Goal: Download file/media

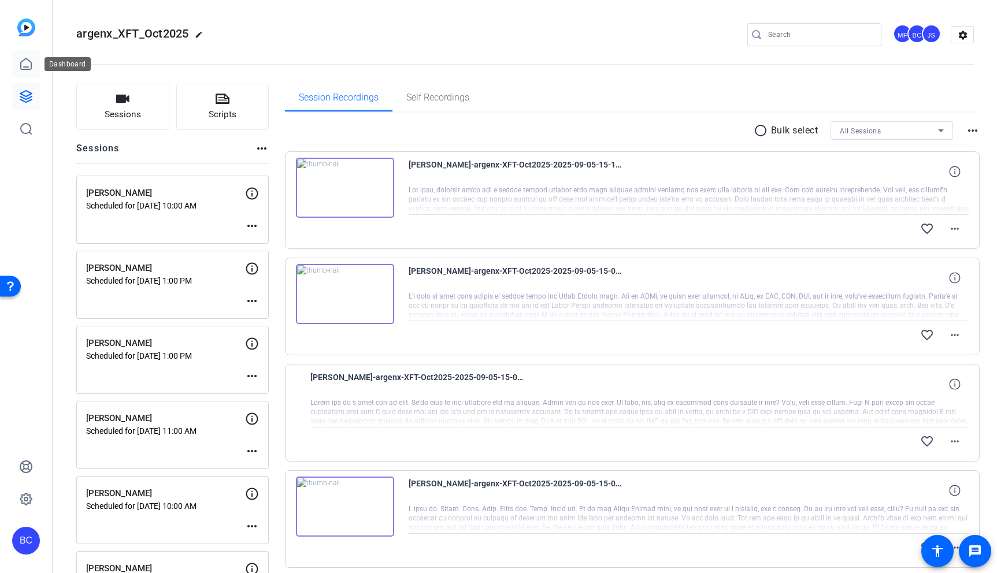
click at [26, 53] on link at bounding box center [26, 64] width 28 height 28
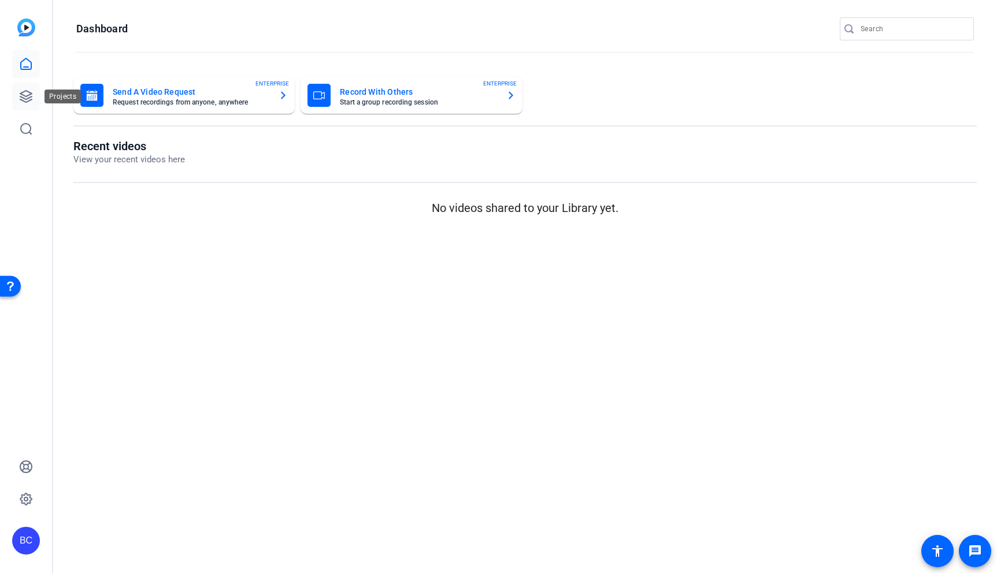
click at [25, 95] on icon at bounding box center [26, 97] width 14 height 14
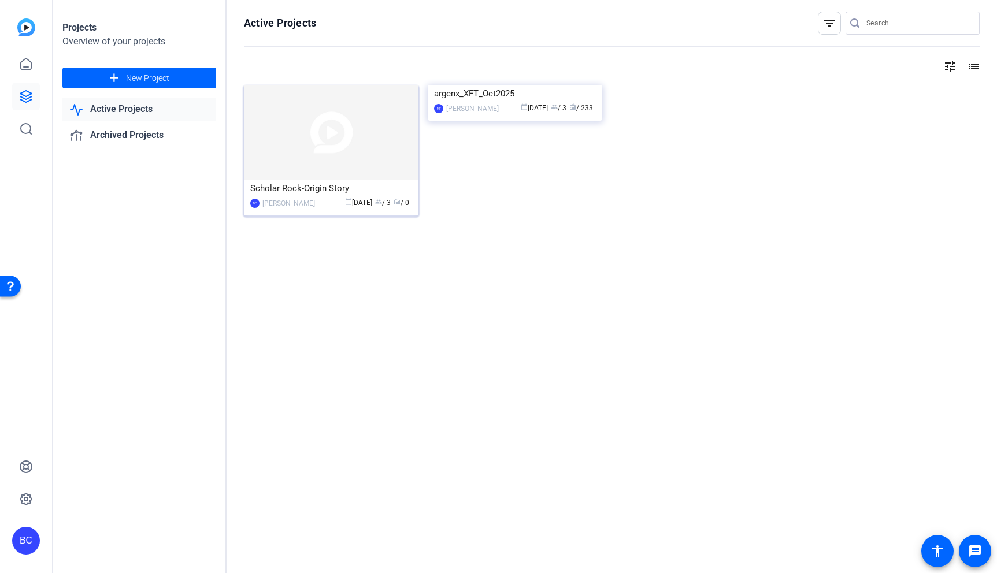
click at [307, 127] on img at bounding box center [331, 132] width 174 height 95
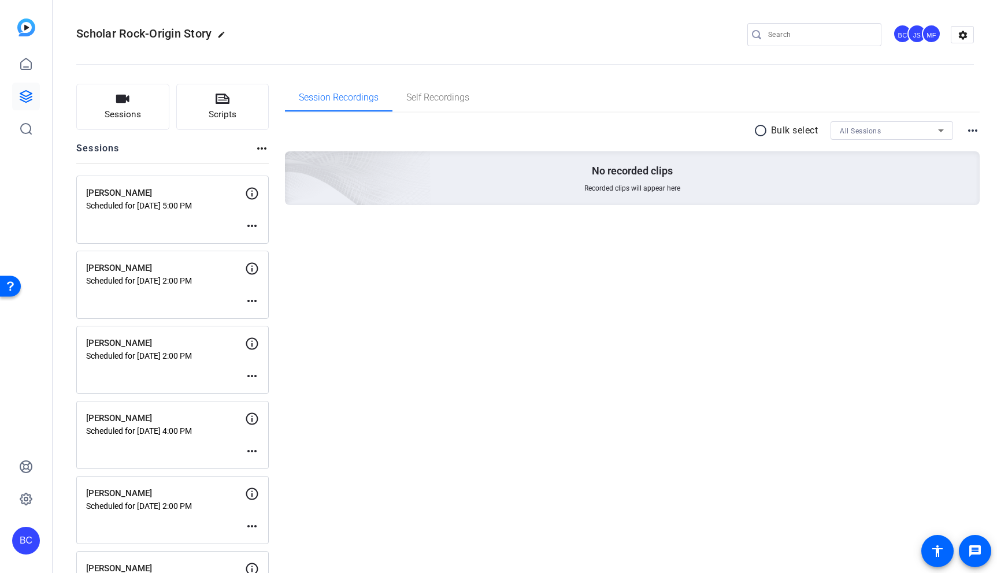
click at [250, 220] on mat-icon "more_horiz" at bounding box center [252, 226] width 14 height 14
click at [274, 239] on span "Edit Session" at bounding box center [280, 243] width 53 height 14
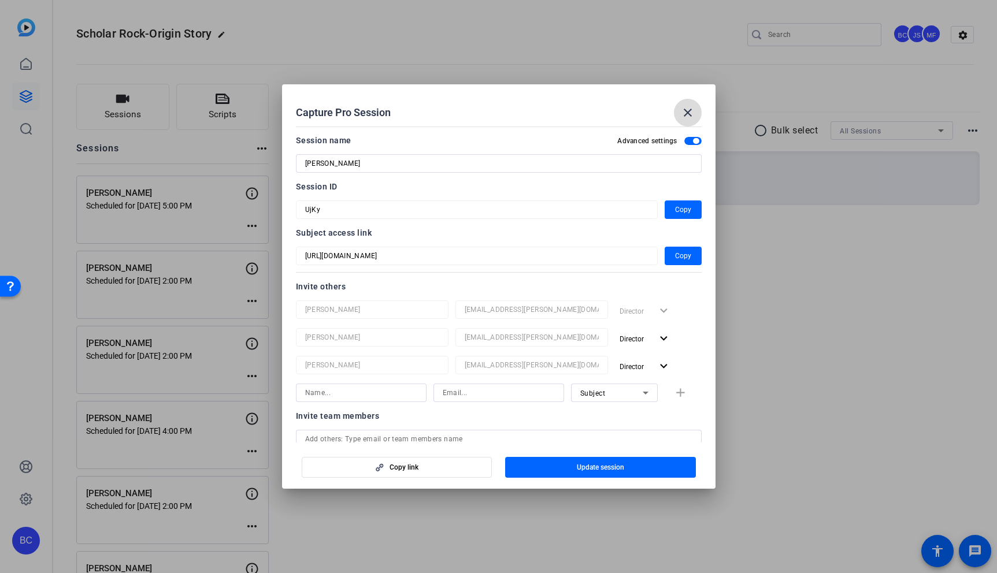
click at [691, 113] on mat-icon "close" at bounding box center [688, 113] width 14 height 14
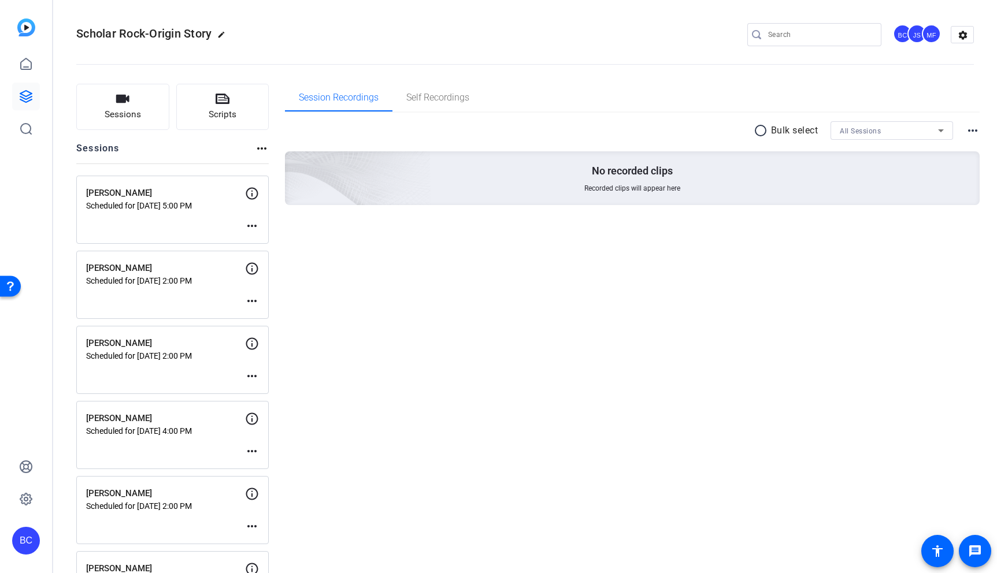
click at [252, 297] on mat-icon "more_horiz" at bounding box center [252, 301] width 14 height 14
click at [284, 315] on span "Edit Session" at bounding box center [280, 318] width 53 height 14
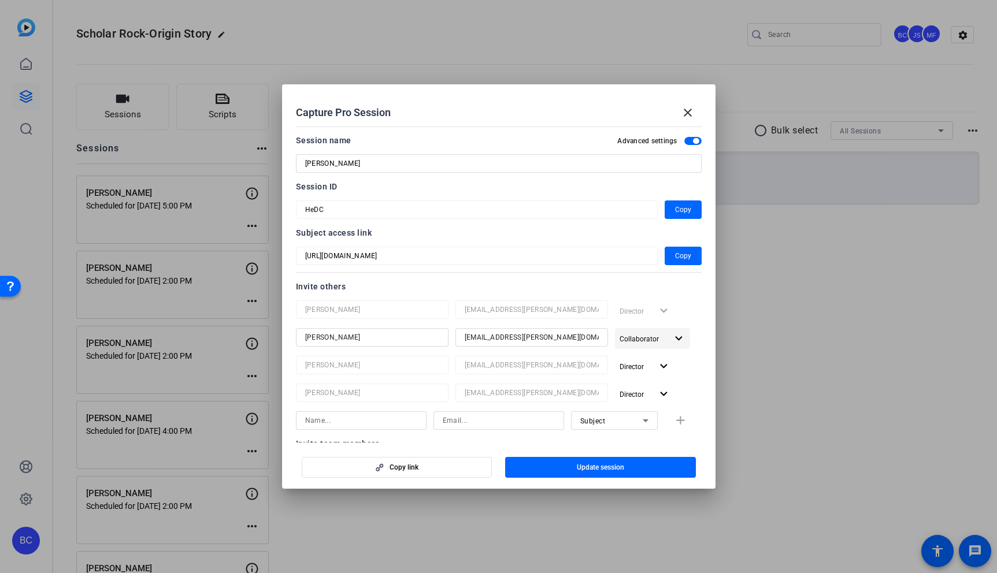
click at [671, 335] on mat-icon "expand_more" at bounding box center [678, 339] width 14 height 14
click at [654, 420] on span "Remove User" at bounding box center [645, 423] width 43 height 8
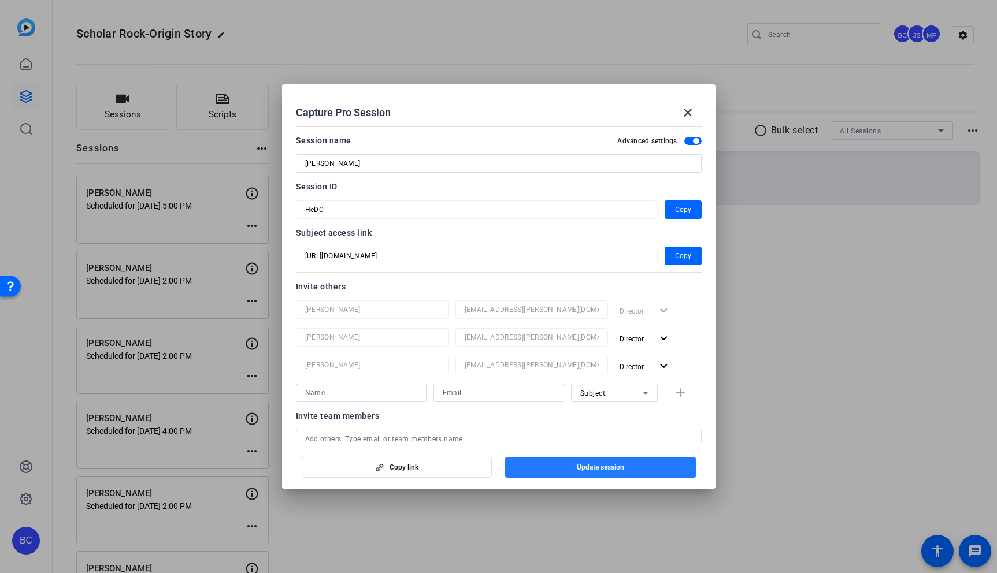
click at [652, 460] on span "button" at bounding box center [600, 468] width 191 height 28
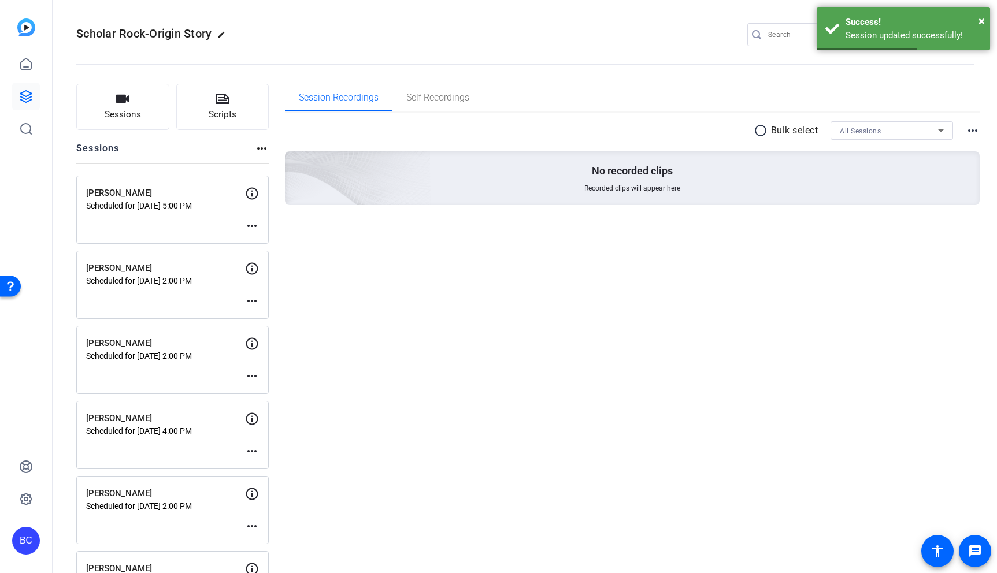
click at [252, 376] on mat-icon "more_horiz" at bounding box center [252, 376] width 14 height 14
click at [291, 395] on span "Edit Session" at bounding box center [280, 394] width 53 height 14
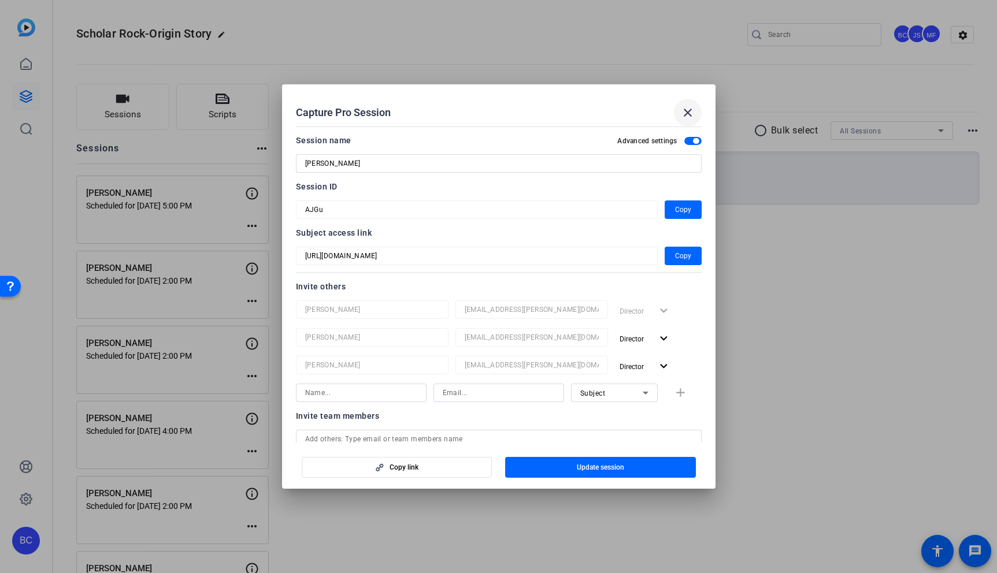
click at [690, 114] on mat-icon "close" at bounding box center [688, 113] width 14 height 14
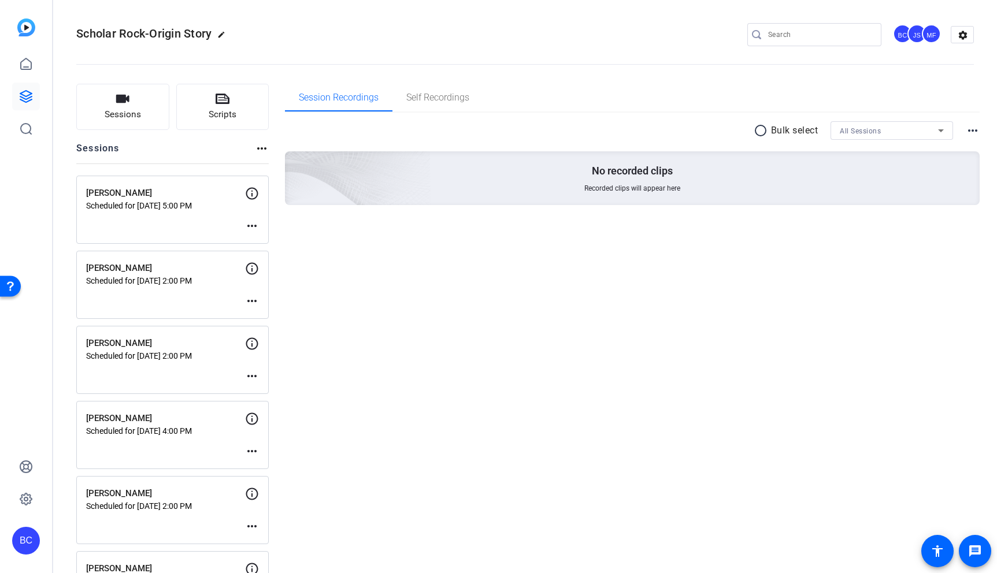
click at [254, 453] on mat-icon "more_horiz" at bounding box center [252, 451] width 14 height 14
click at [297, 476] on span "Archive Session" at bounding box center [280, 483] width 53 height 14
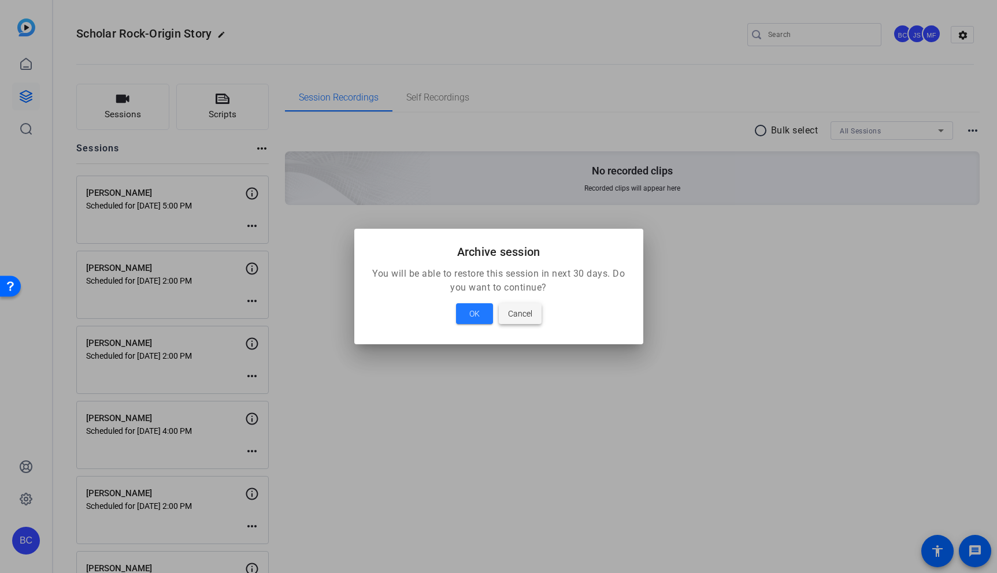
click at [529, 317] on span "Cancel" at bounding box center [520, 314] width 24 height 14
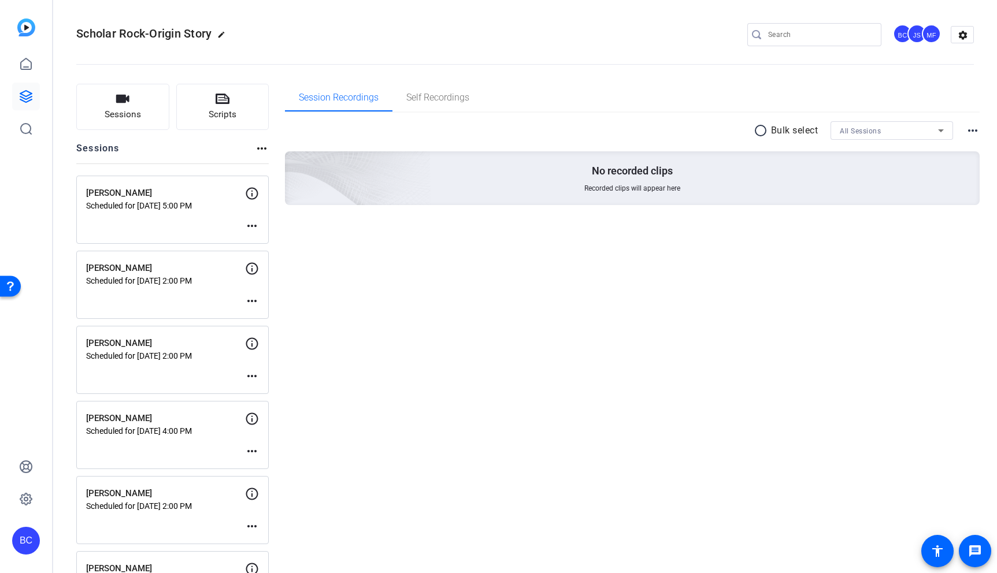
click at [251, 451] on mat-icon "more_horiz" at bounding box center [252, 451] width 14 height 14
click at [283, 467] on span "Edit Session" at bounding box center [280, 469] width 53 height 14
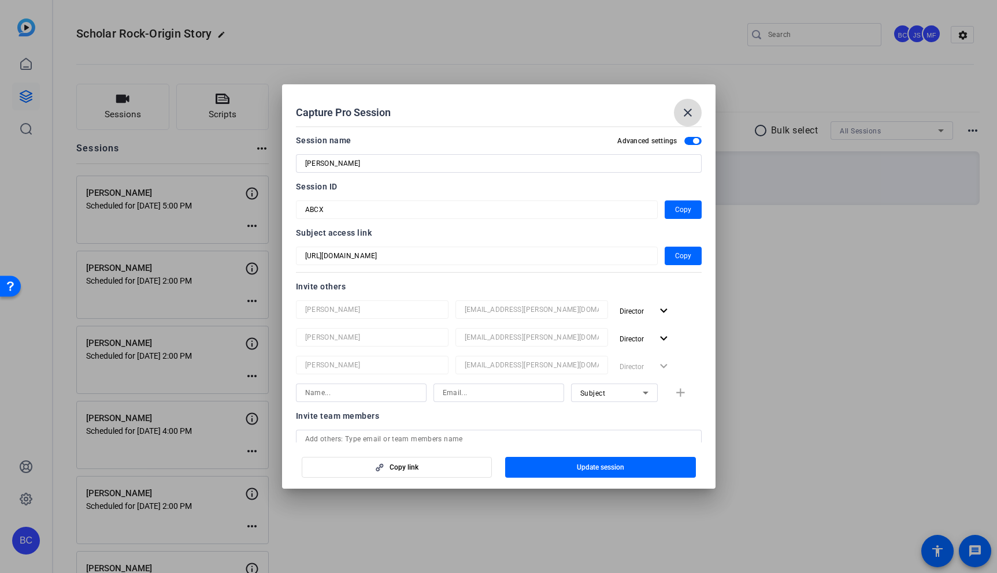
click at [689, 114] on mat-icon "close" at bounding box center [688, 113] width 14 height 14
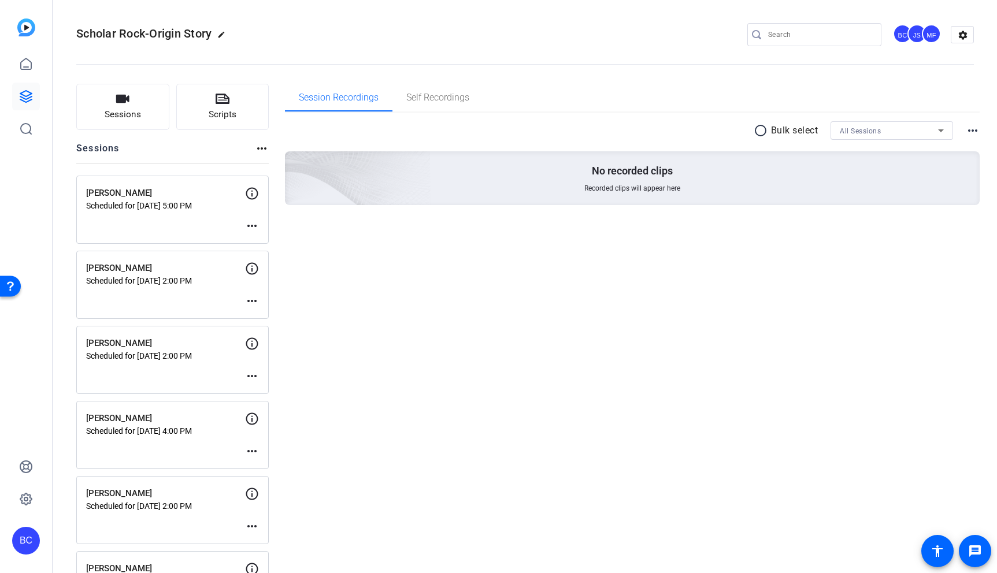
click at [252, 526] on mat-icon "more_horiz" at bounding box center [252, 526] width 14 height 14
click at [274, 540] on span "Edit Session" at bounding box center [280, 544] width 53 height 14
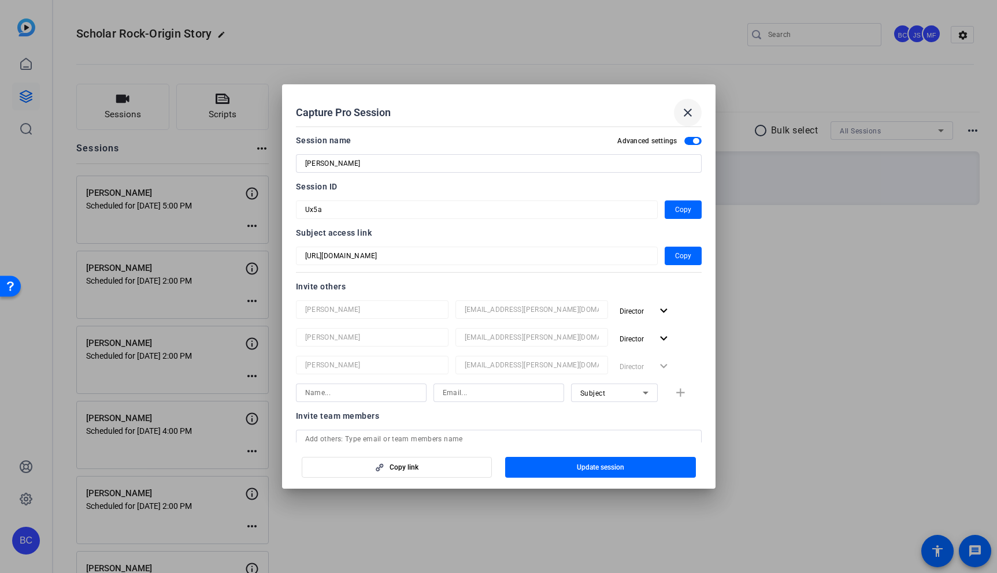
click at [685, 114] on mat-icon "close" at bounding box center [688, 113] width 14 height 14
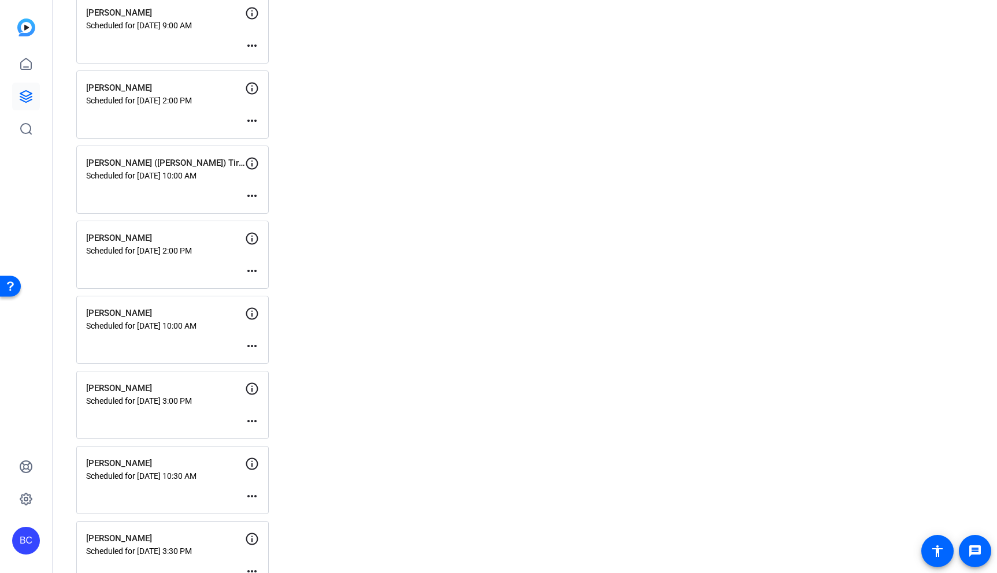
scroll to position [556, 0]
click at [254, 46] on mat-icon "more_horiz" at bounding box center [252, 45] width 14 height 14
click at [276, 60] on span "Edit Session" at bounding box center [280, 62] width 53 height 14
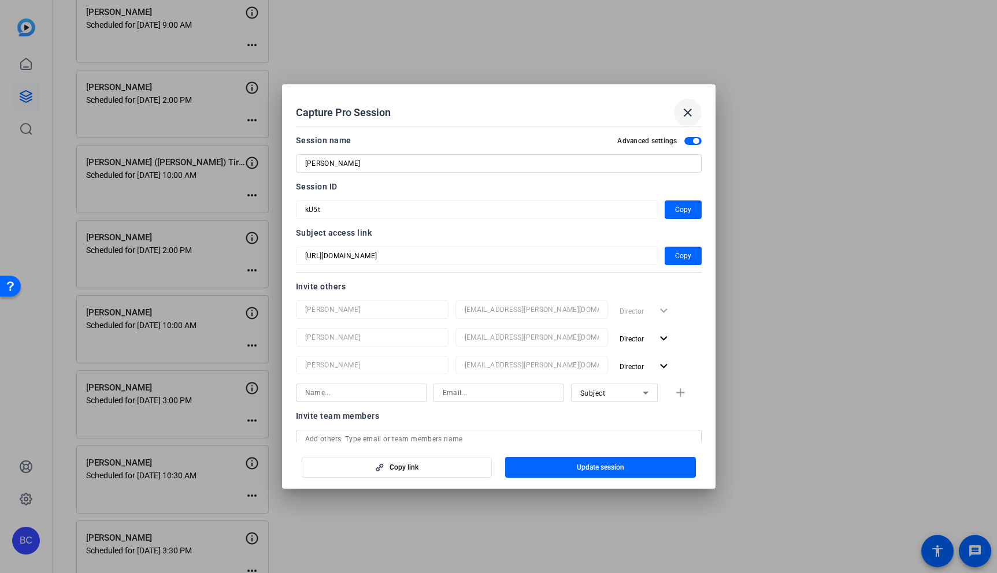
click at [682, 110] on mat-icon "close" at bounding box center [688, 113] width 14 height 14
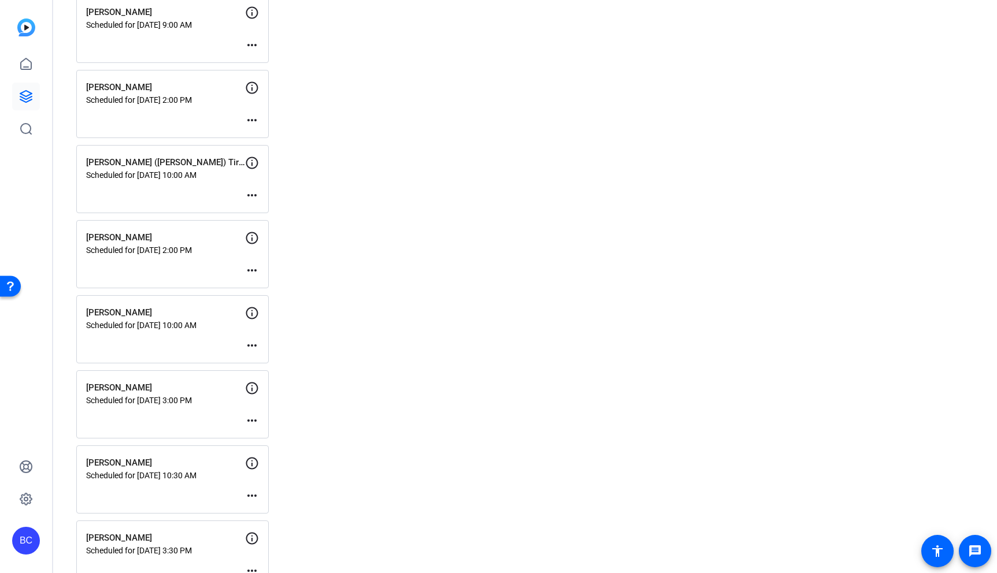
click at [251, 121] on mat-icon "more_horiz" at bounding box center [252, 120] width 14 height 14
click at [276, 133] on span "Edit Session" at bounding box center [280, 138] width 53 height 14
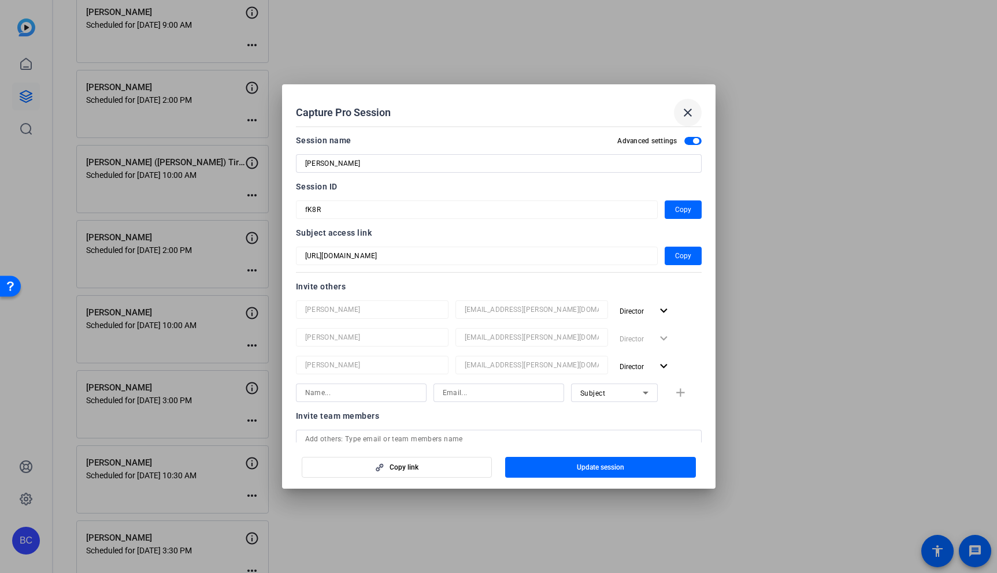
click at [690, 113] on mat-icon "close" at bounding box center [688, 113] width 14 height 14
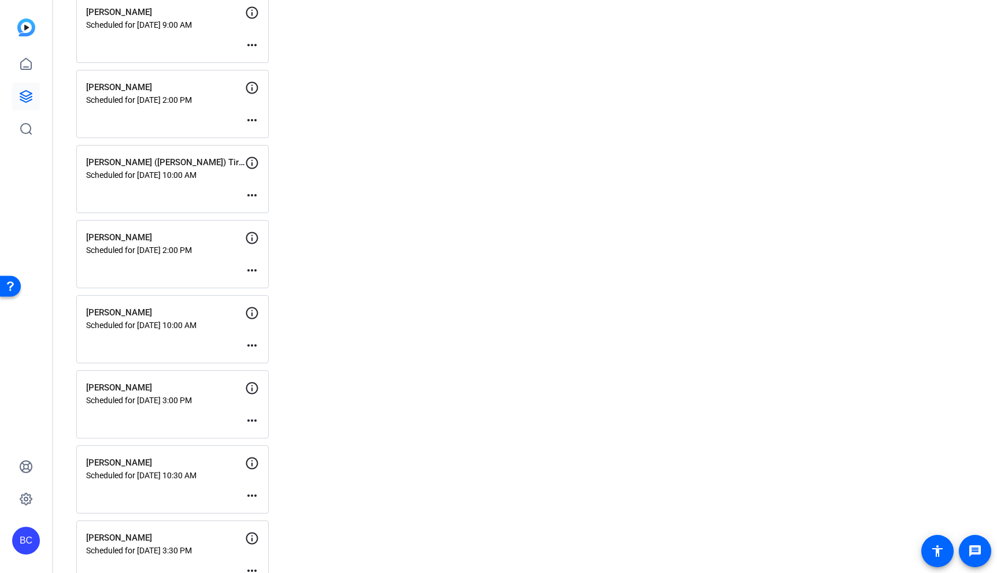
click at [253, 195] on mat-icon "more_horiz" at bounding box center [252, 195] width 14 height 14
click at [277, 209] on span "Edit Session" at bounding box center [280, 213] width 53 height 14
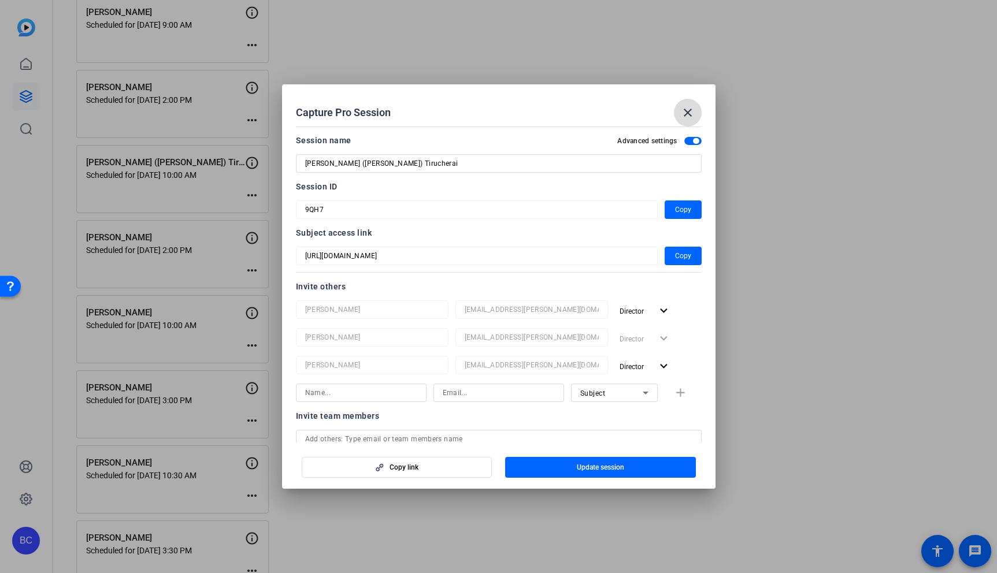
click at [686, 112] on mat-icon "close" at bounding box center [688, 113] width 14 height 14
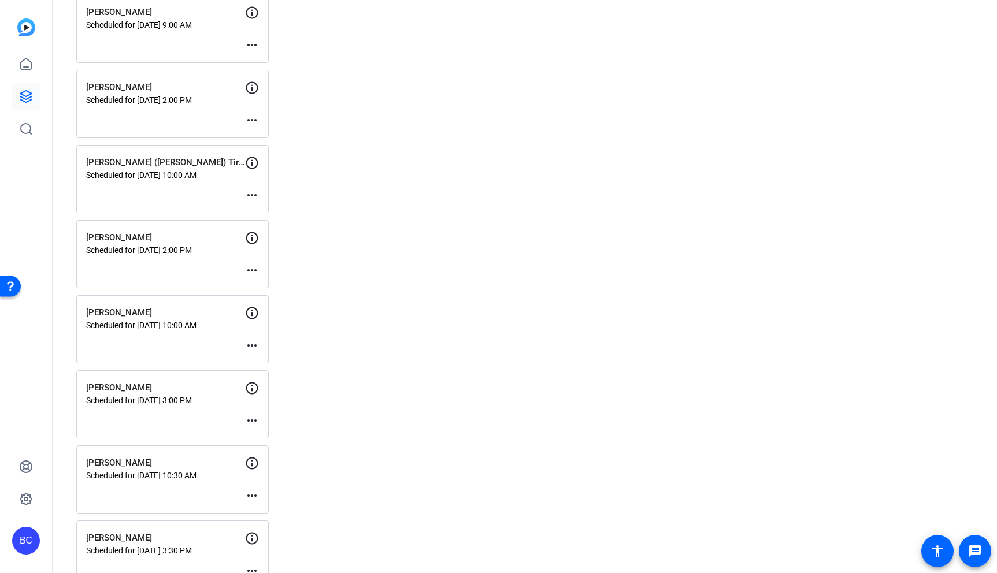
click at [253, 270] on mat-icon "more_horiz" at bounding box center [252, 270] width 14 height 14
click at [283, 288] on span "Edit Session" at bounding box center [280, 288] width 53 height 14
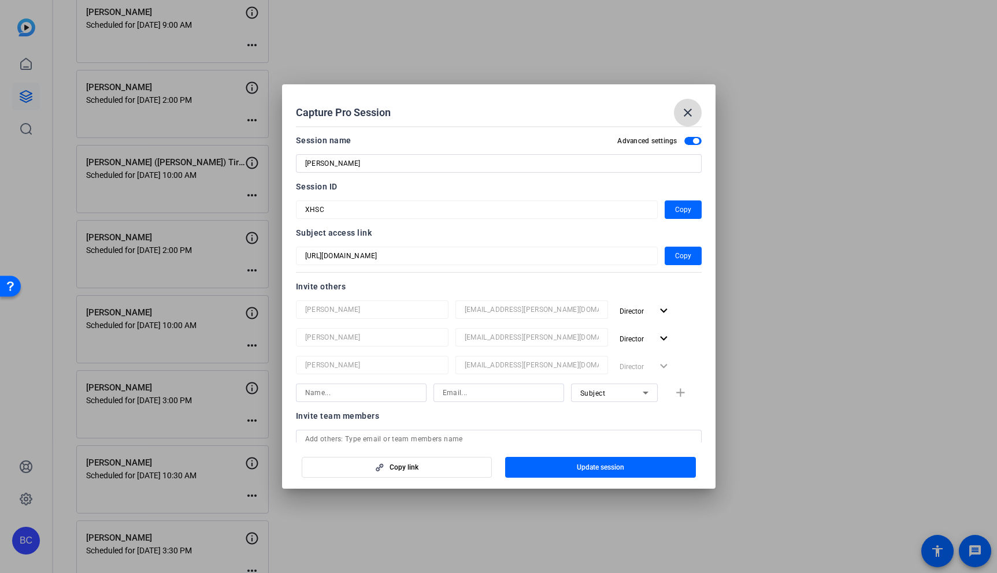
click at [690, 107] on mat-icon "close" at bounding box center [688, 113] width 14 height 14
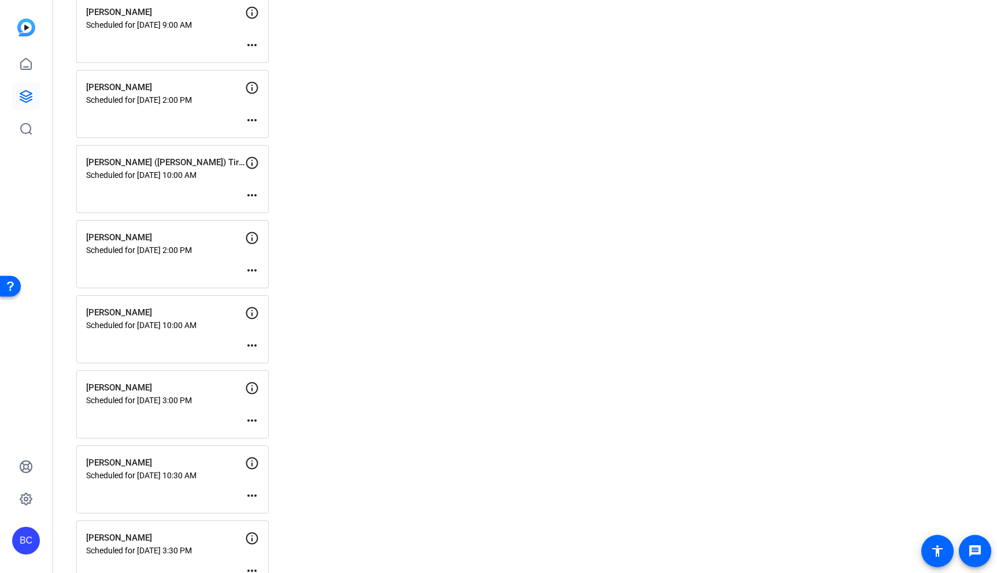
click at [254, 266] on mat-icon "more_horiz" at bounding box center [252, 270] width 14 height 14
click at [279, 283] on span "Edit Session" at bounding box center [280, 288] width 53 height 14
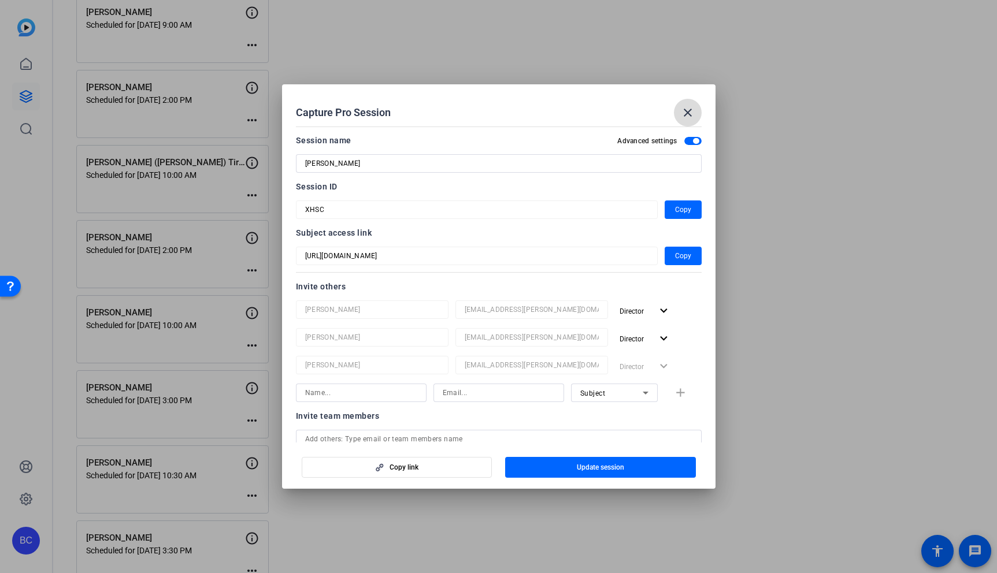
click at [690, 113] on mat-icon "close" at bounding box center [688, 113] width 14 height 14
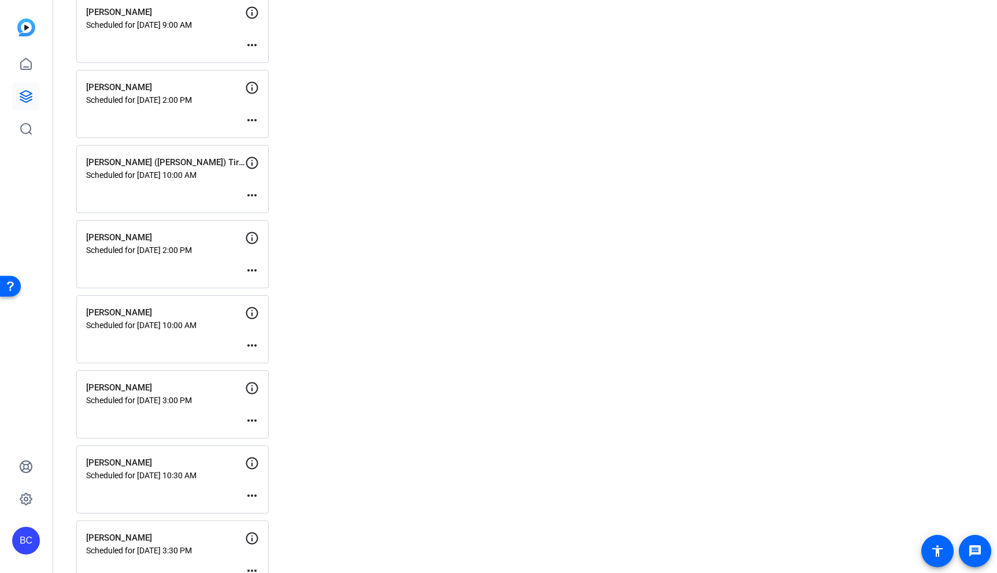
click at [256, 347] on mat-icon "more_horiz" at bounding box center [252, 346] width 14 height 14
click at [289, 359] on span "Edit Session" at bounding box center [280, 363] width 53 height 14
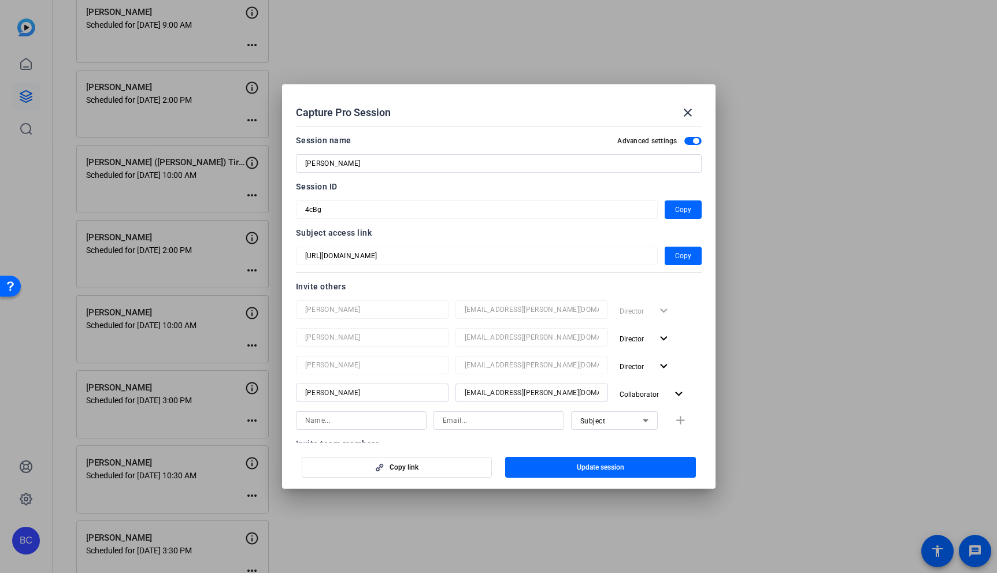
click at [370, 166] on input "[PERSON_NAME]" at bounding box center [498, 164] width 387 height 14
click at [370, 165] on input "[PERSON_NAME]" at bounding box center [498, 164] width 387 height 14
click at [370, 161] on input "[PERSON_NAME]" at bounding box center [498, 164] width 387 height 14
drag, startPoint x: 373, startPoint y: 161, endPoint x: 190, endPoint y: 151, distance: 184.0
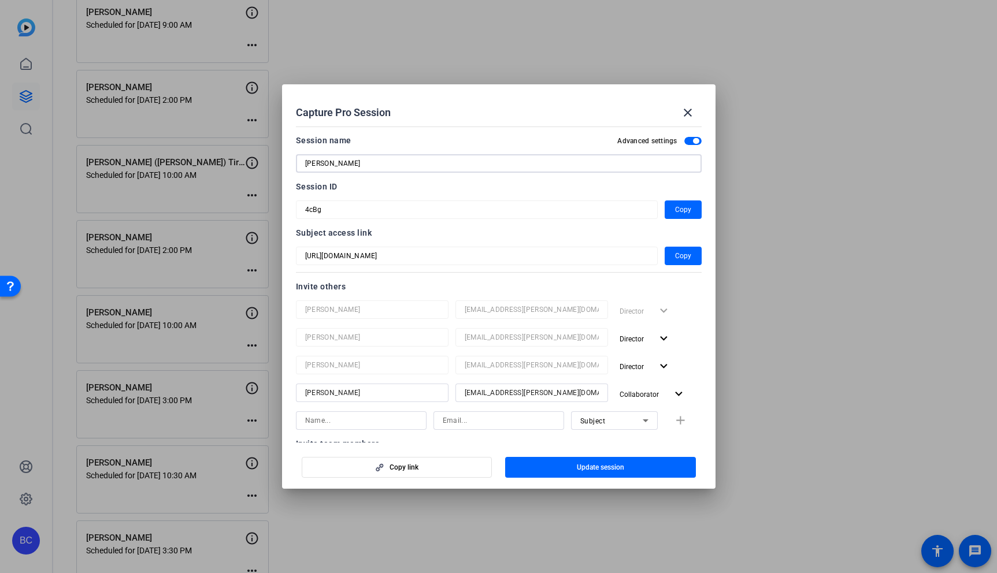
click at [190, 151] on div "Capture Pro Session close Session name Advanced settings [PERSON_NAME] Session …" at bounding box center [498, 286] width 997 height 573
click at [688, 112] on mat-icon "close" at bounding box center [688, 113] width 14 height 14
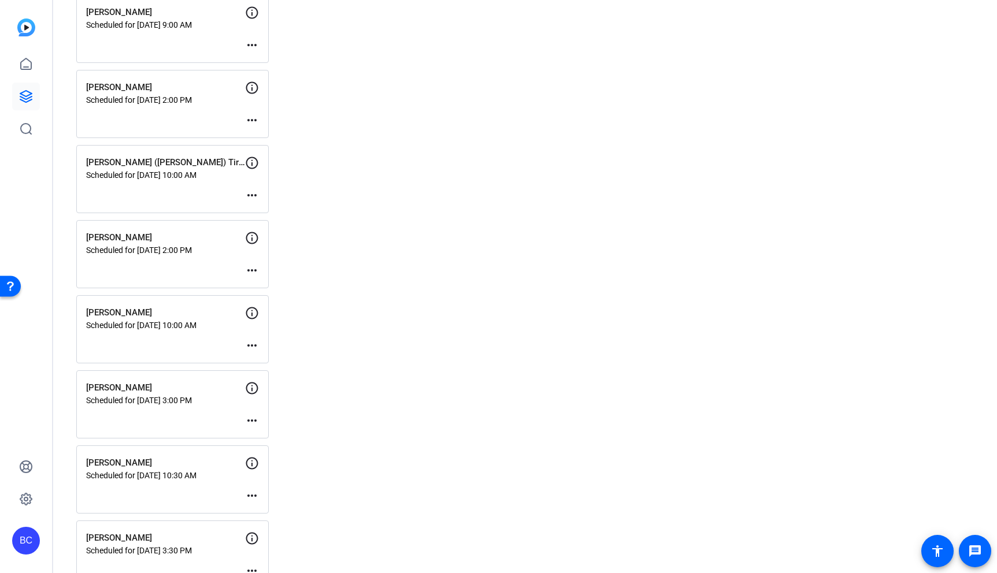
click at [255, 420] on mat-icon "more_horiz" at bounding box center [252, 421] width 14 height 14
click at [268, 435] on span "Edit Session" at bounding box center [280, 438] width 53 height 14
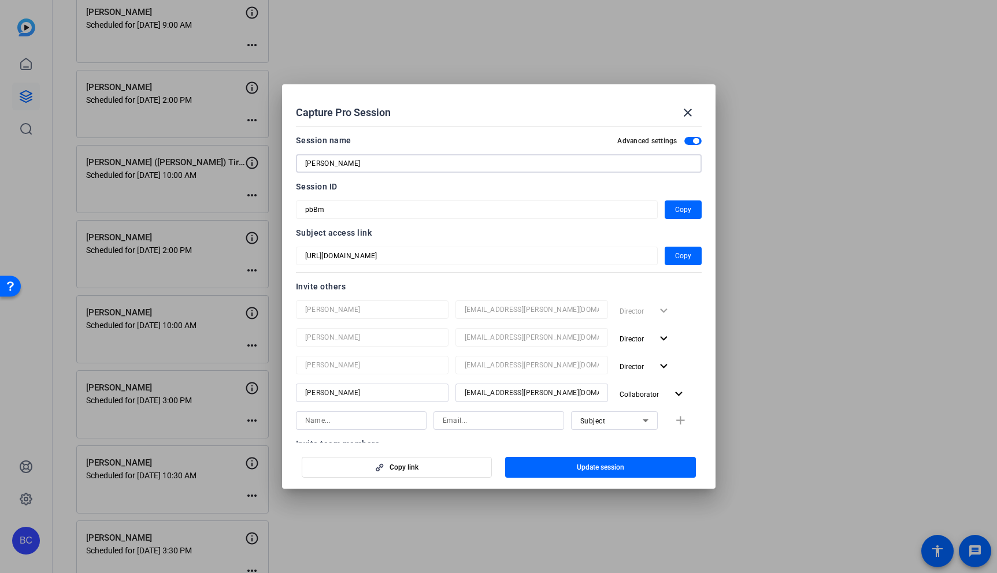
click at [350, 158] on input "[PERSON_NAME]" at bounding box center [498, 164] width 387 height 14
click at [360, 160] on input "[PERSON_NAME]" at bounding box center [498, 164] width 387 height 14
click at [363, 164] on input "[PERSON_NAME]" at bounding box center [498, 164] width 387 height 14
drag, startPoint x: 365, startPoint y: 164, endPoint x: 181, endPoint y: 157, distance: 183.3
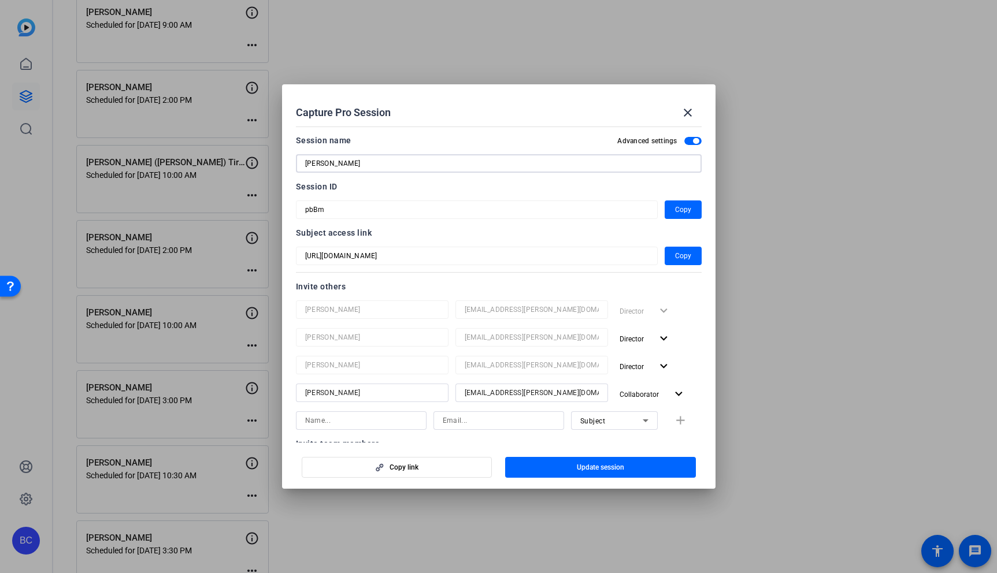
click at [181, 157] on div "Capture Pro Session close Session name Advanced settings [PERSON_NAME] Session …" at bounding box center [498, 286] width 997 height 573
click at [683, 110] on mat-icon "close" at bounding box center [688, 113] width 14 height 14
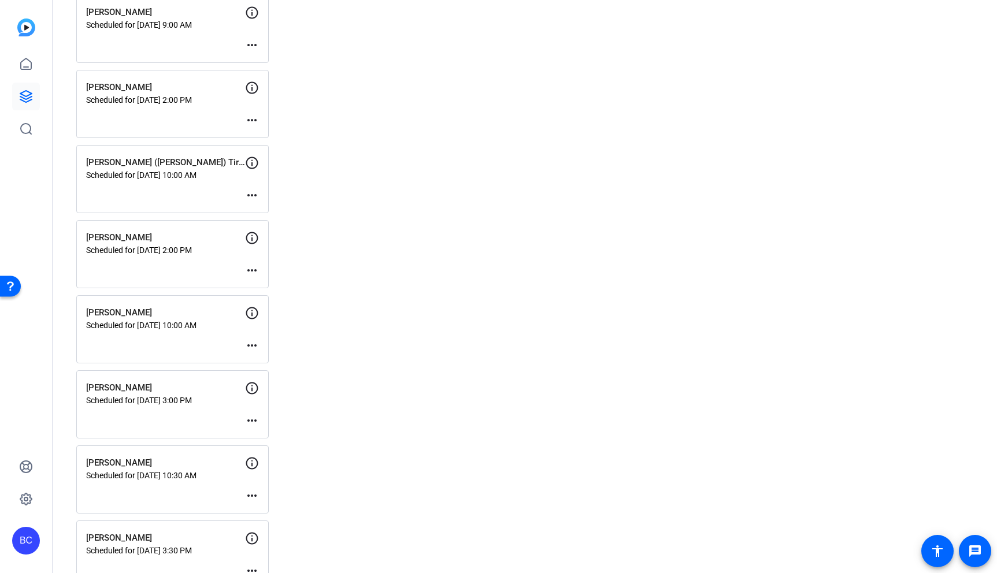
click at [247, 496] on mat-icon "more_horiz" at bounding box center [252, 496] width 14 height 14
click at [292, 513] on span "Edit Session" at bounding box center [280, 513] width 53 height 14
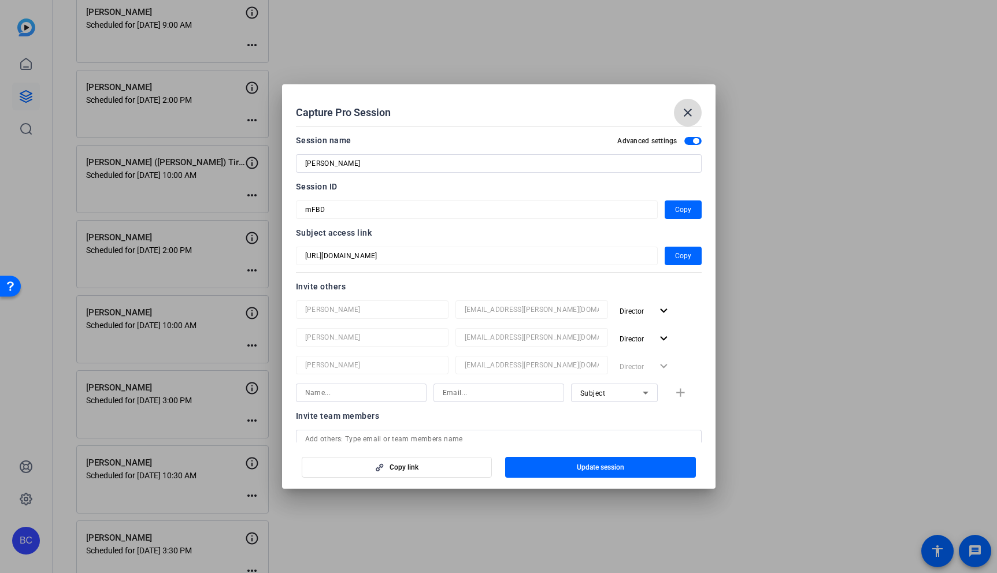
click at [693, 109] on mat-icon "close" at bounding box center [688, 113] width 14 height 14
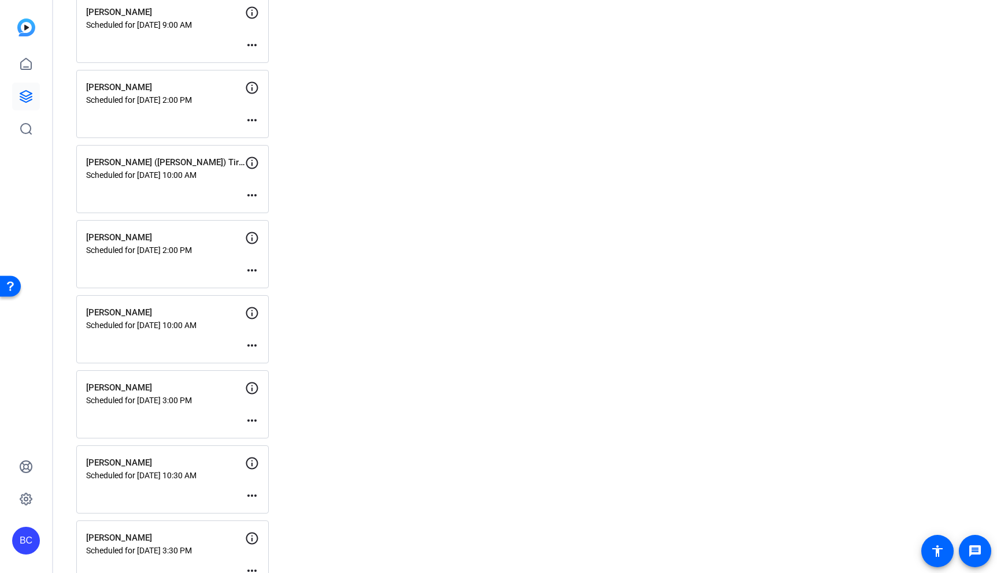
click at [252, 492] on mat-icon "more_horiz" at bounding box center [252, 496] width 14 height 14
click at [289, 514] on span "Edit Session" at bounding box center [280, 513] width 53 height 14
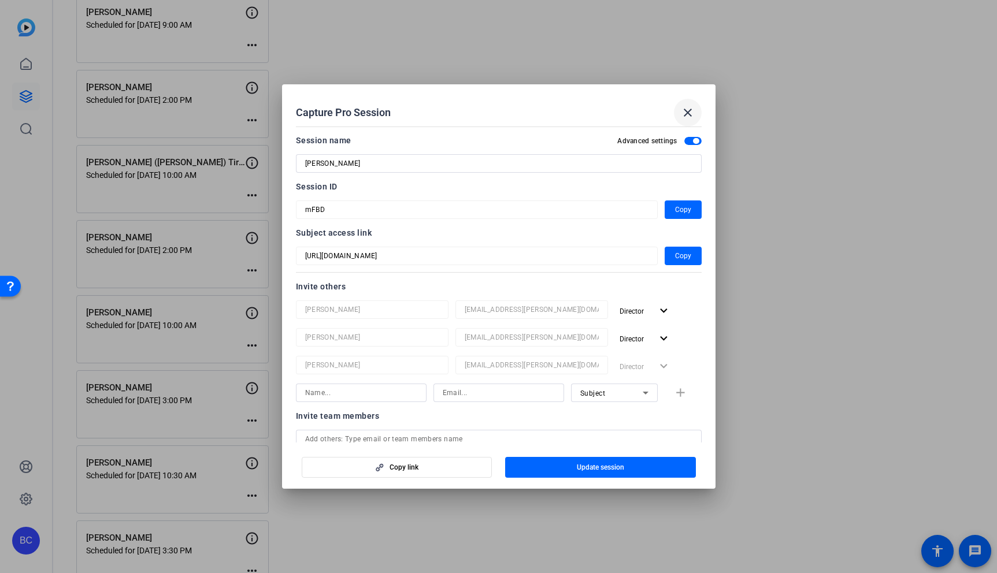
click at [685, 114] on mat-icon "close" at bounding box center [688, 113] width 14 height 14
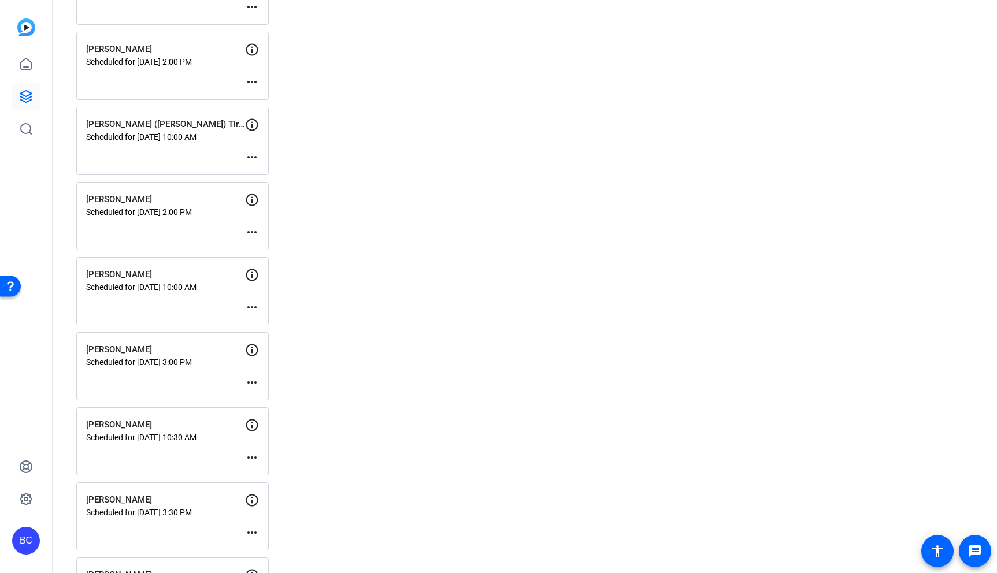
scroll to position [601, 0]
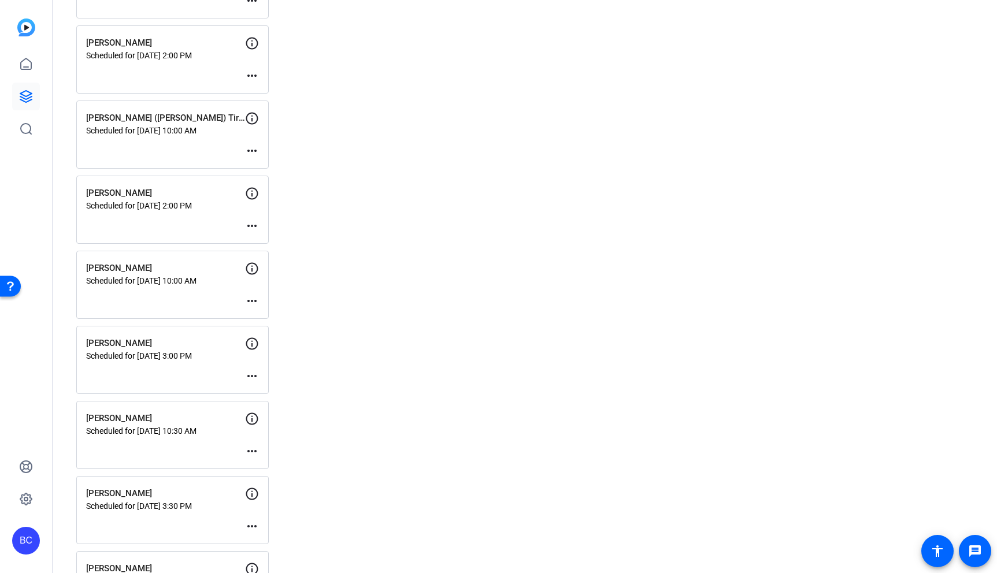
click at [254, 528] on mat-icon "more_horiz" at bounding box center [252, 526] width 14 height 14
click at [284, 539] on span "Edit Session" at bounding box center [280, 544] width 53 height 14
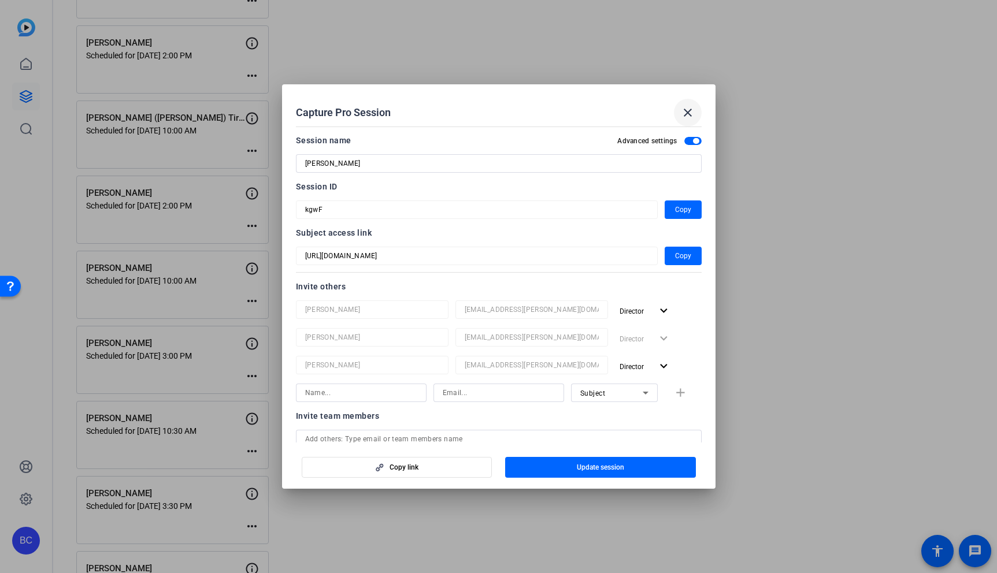
click at [686, 115] on mat-icon "close" at bounding box center [688, 113] width 14 height 14
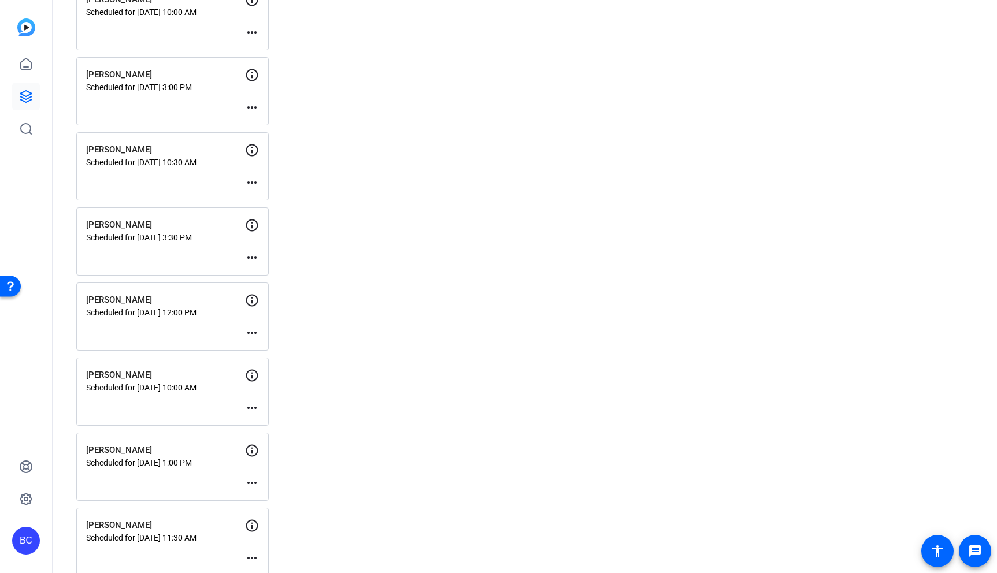
scroll to position [887, 0]
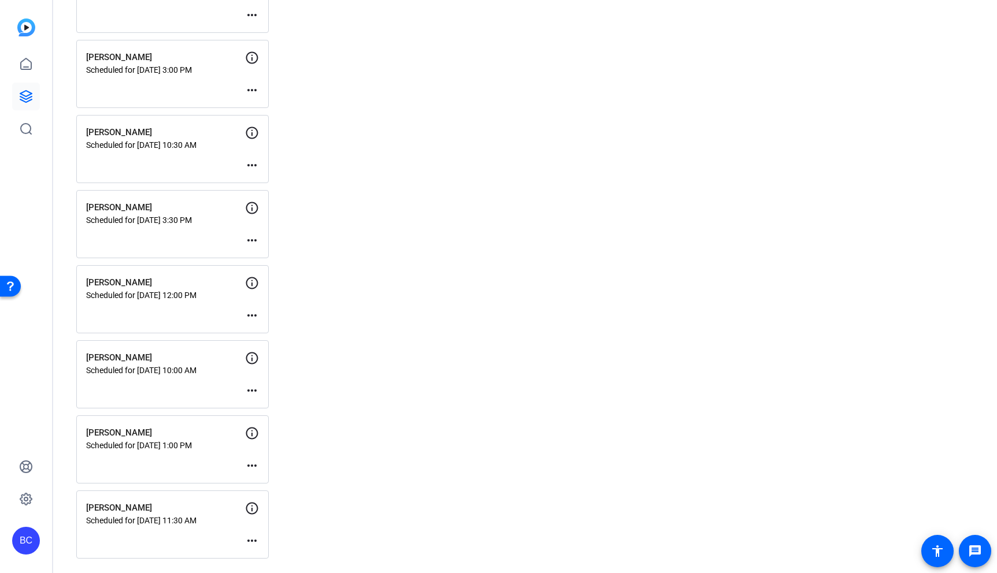
click at [253, 542] on mat-icon "more_horiz" at bounding box center [252, 541] width 14 height 14
click at [282, 513] on span "Edit Session" at bounding box center [280, 509] width 53 height 14
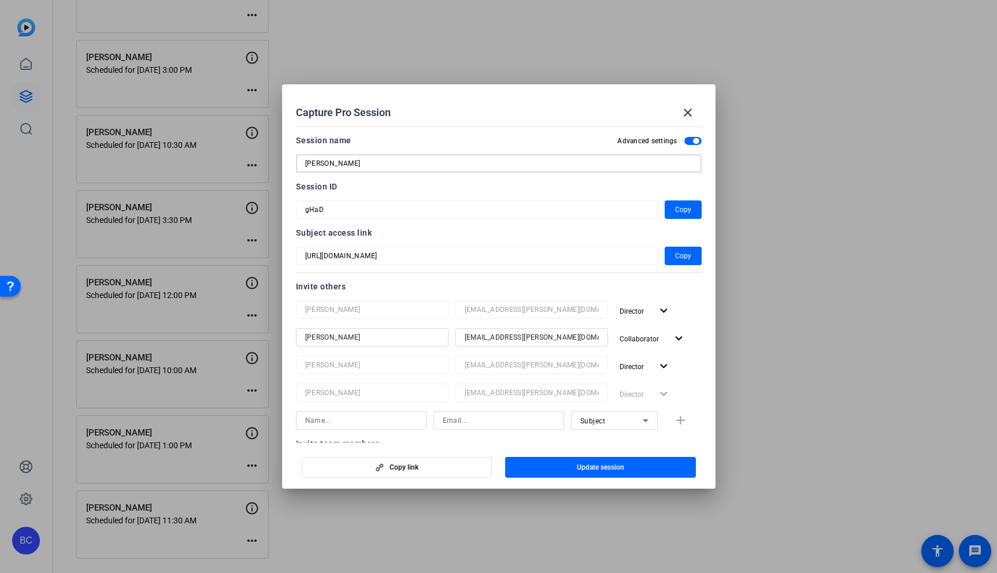
click at [356, 164] on input "[PERSON_NAME]" at bounding box center [498, 164] width 387 height 14
click at [360, 164] on input "[PERSON_NAME]" at bounding box center [498, 164] width 387 height 14
drag, startPoint x: 363, startPoint y: 164, endPoint x: 250, endPoint y: 164, distance: 112.7
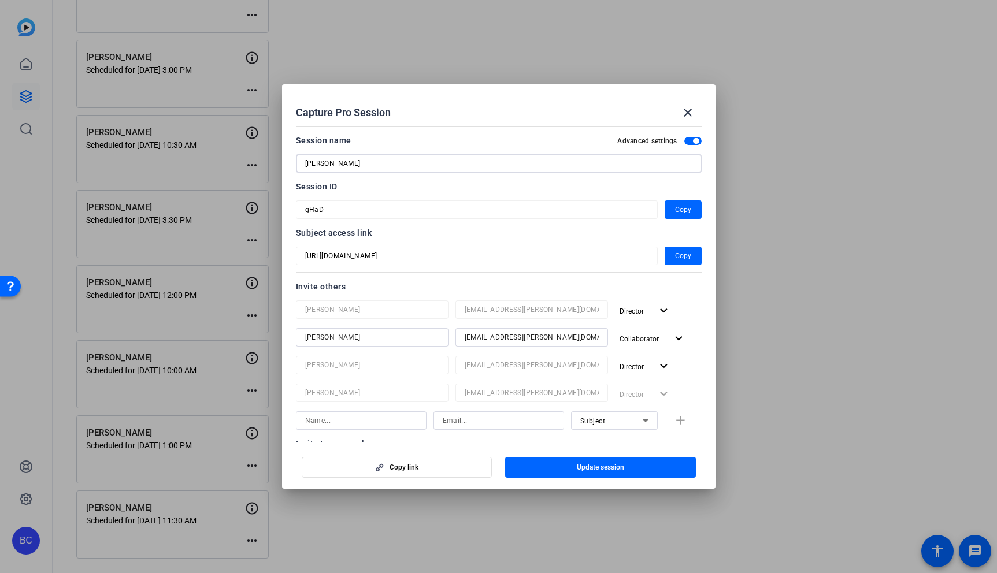
click at [251, 164] on div "Capture Pro Session close Session name Advanced settings [PERSON_NAME] Session …" at bounding box center [498, 286] width 997 height 573
click at [691, 106] on mat-icon "close" at bounding box center [688, 113] width 14 height 14
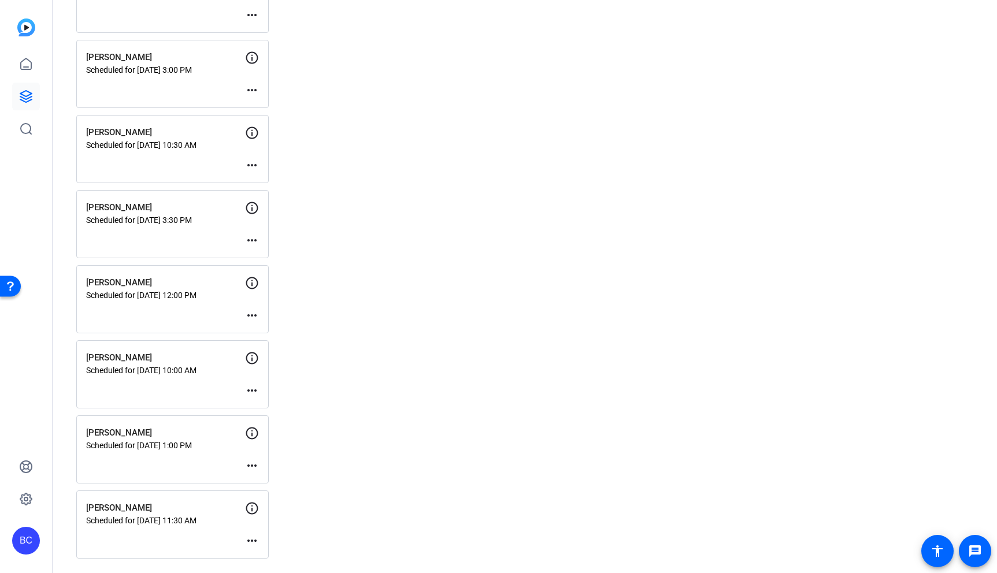
click at [251, 463] on mat-icon "more_horiz" at bounding box center [252, 466] width 14 height 14
click at [287, 485] on span "Edit Session" at bounding box center [280, 483] width 53 height 14
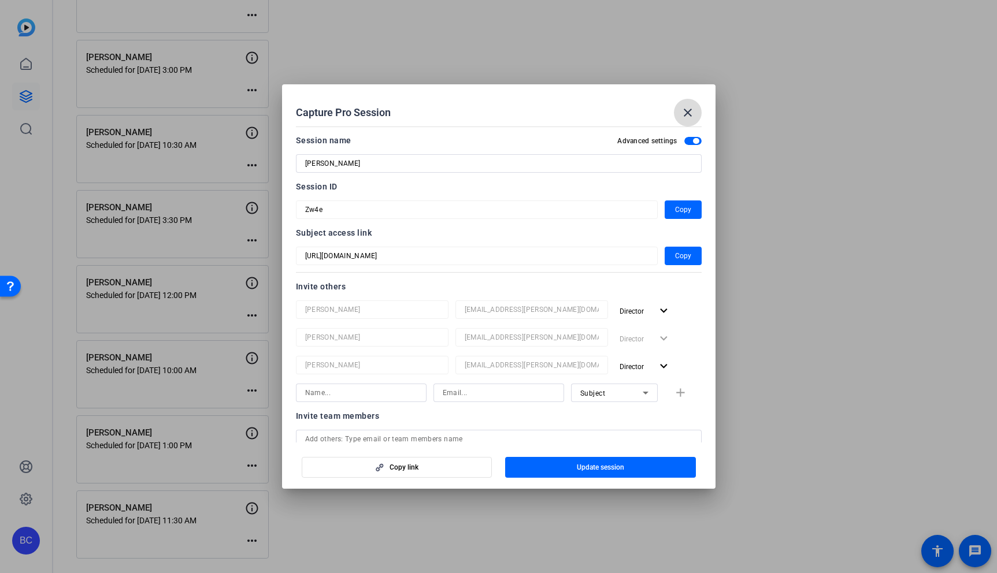
click at [686, 109] on mat-icon "close" at bounding box center [688, 113] width 14 height 14
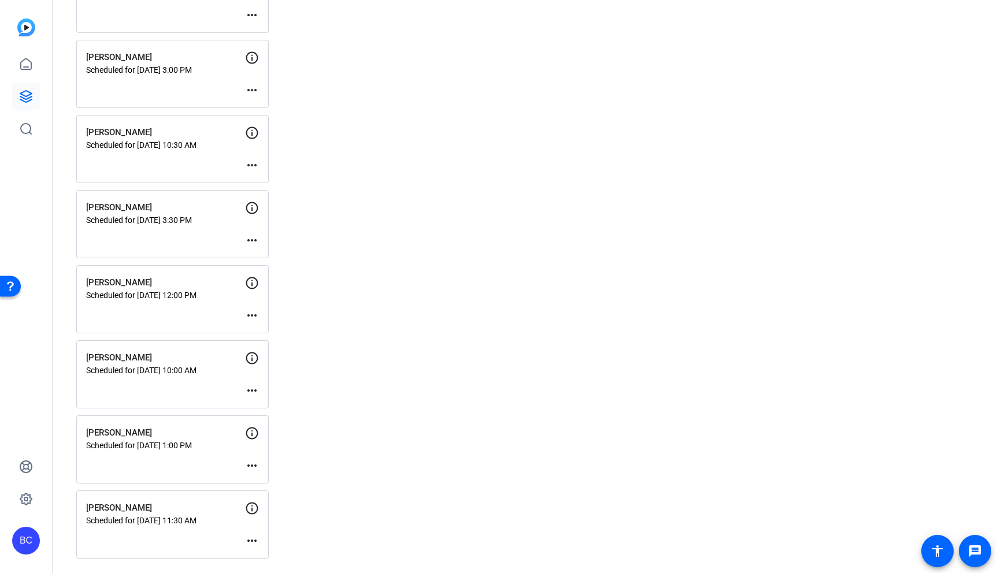
click at [251, 389] on mat-icon "more_horiz" at bounding box center [252, 391] width 14 height 14
click at [303, 405] on span "Edit Session" at bounding box center [280, 408] width 53 height 14
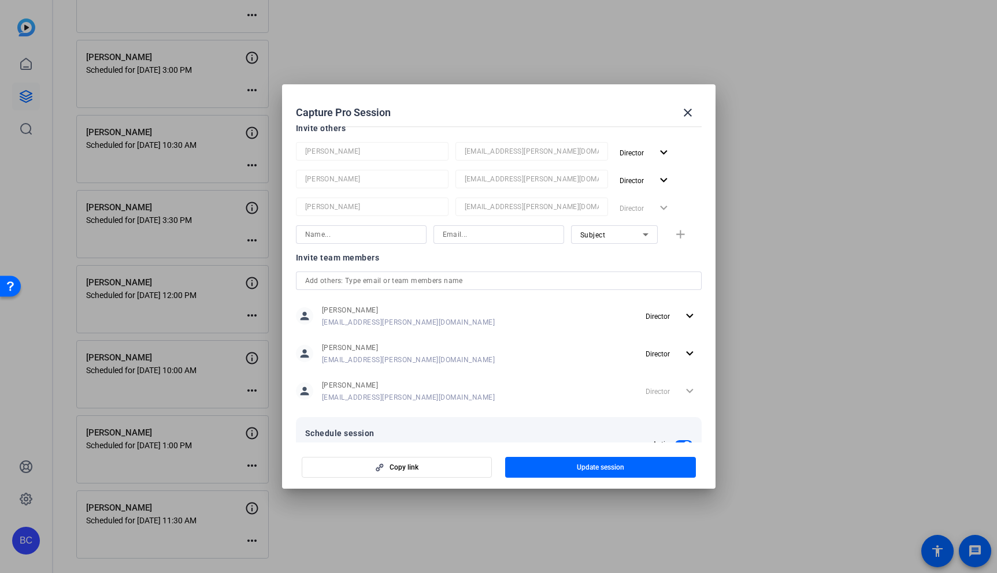
scroll to position [0, 0]
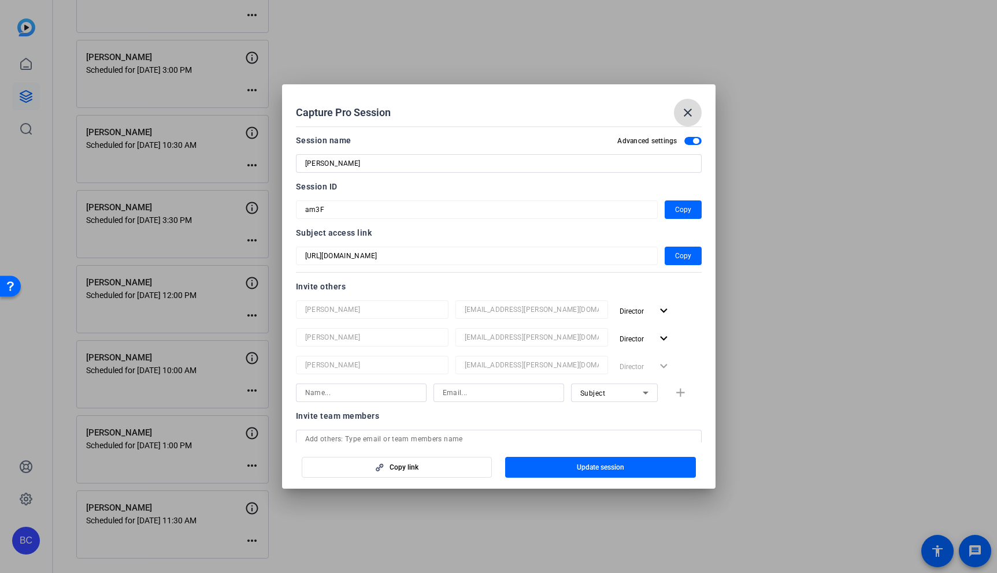
click at [684, 118] on mat-icon "close" at bounding box center [688, 113] width 14 height 14
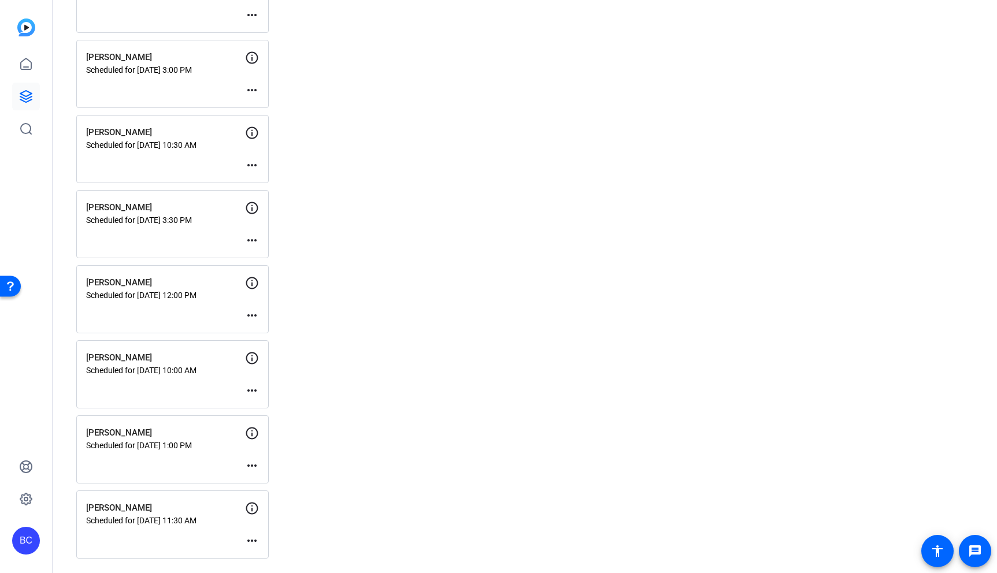
click at [256, 317] on mat-icon "more_horiz" at bounding box center [252, 316] width 14 height 14
click at [295, 335] on span "Edit Session" at bounding box center [280, 333] width 53 height 14
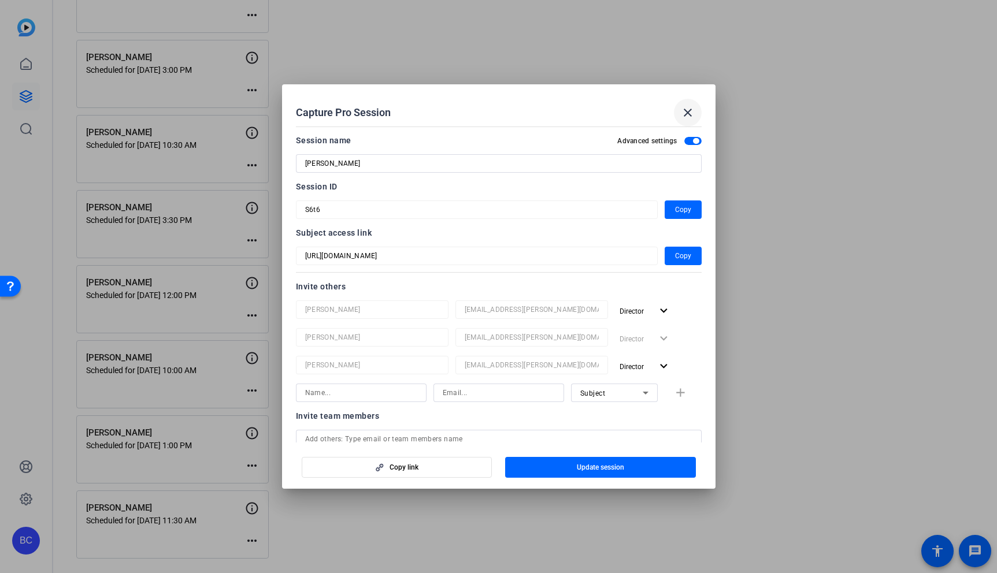
click at [690, 115] on mat-icon "close" at bounding box center [688, 113] width 14 height 14
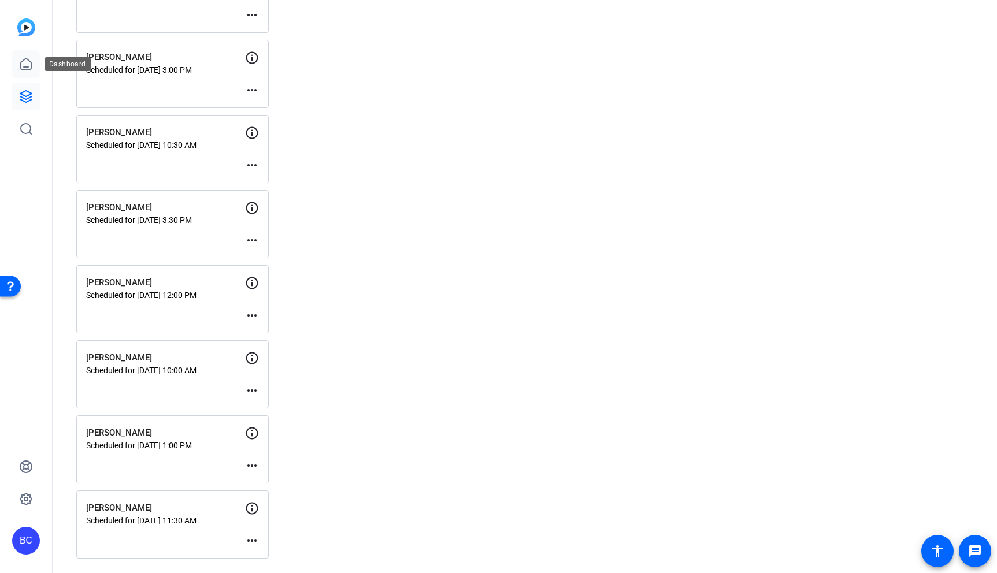
click at [27, 69] on icon at bounding box center [26, 63] width 10 height 11
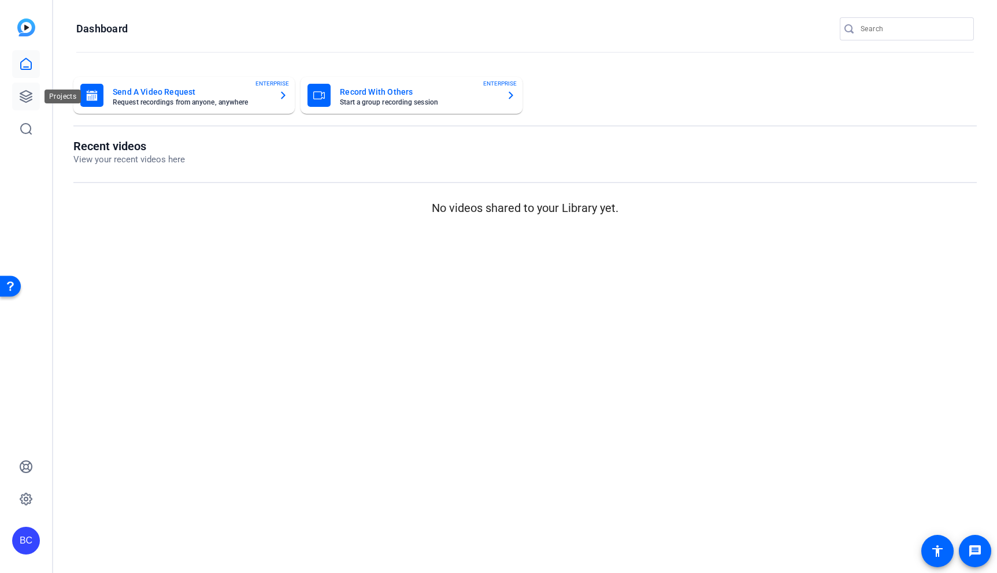
click at [26, 101] on icon at bounding box center [26, 97] width 14 height 14
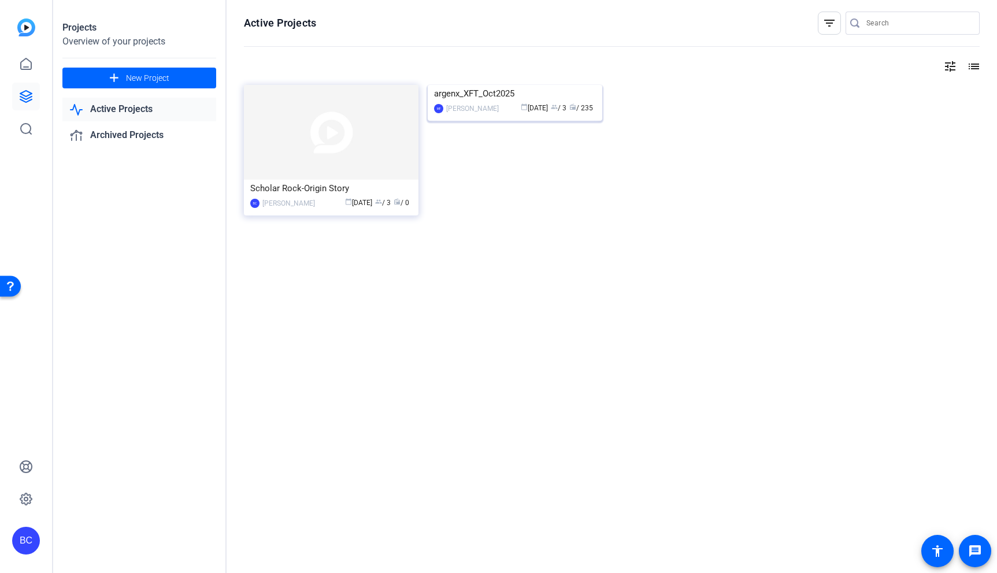
click at [471, 85] on img at bounding box center [515, 85] width 174 height 0
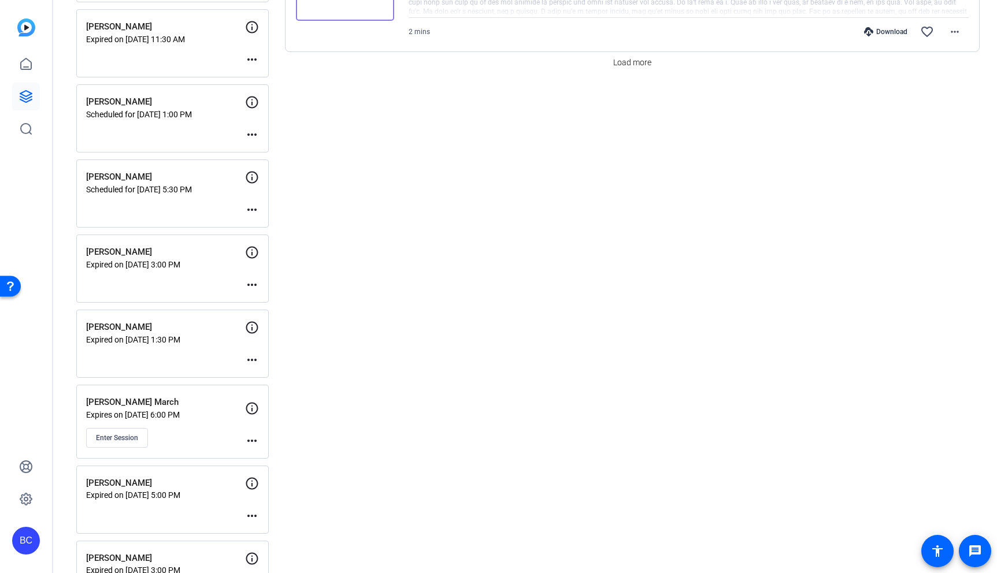
scroll to position [1140, 0]
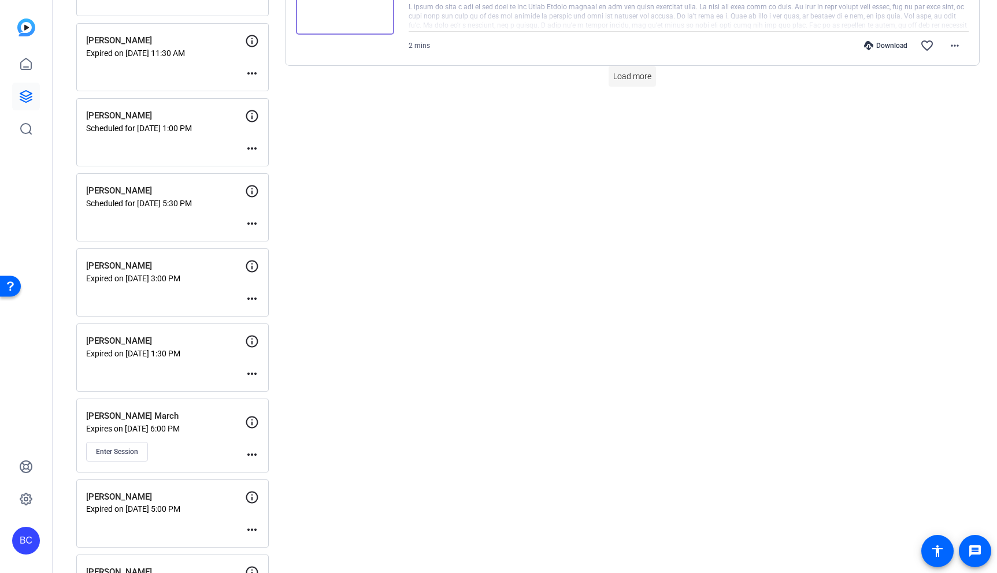
click at [638, 73] on span "Load more" at bounding box center [632, 76] width 38 height 12
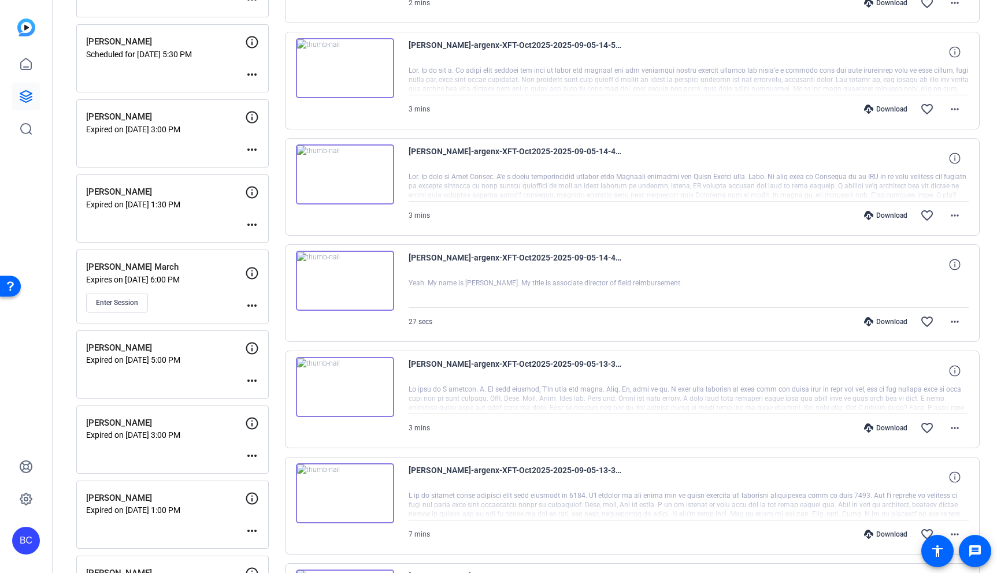
scroll to position [1298, 0]
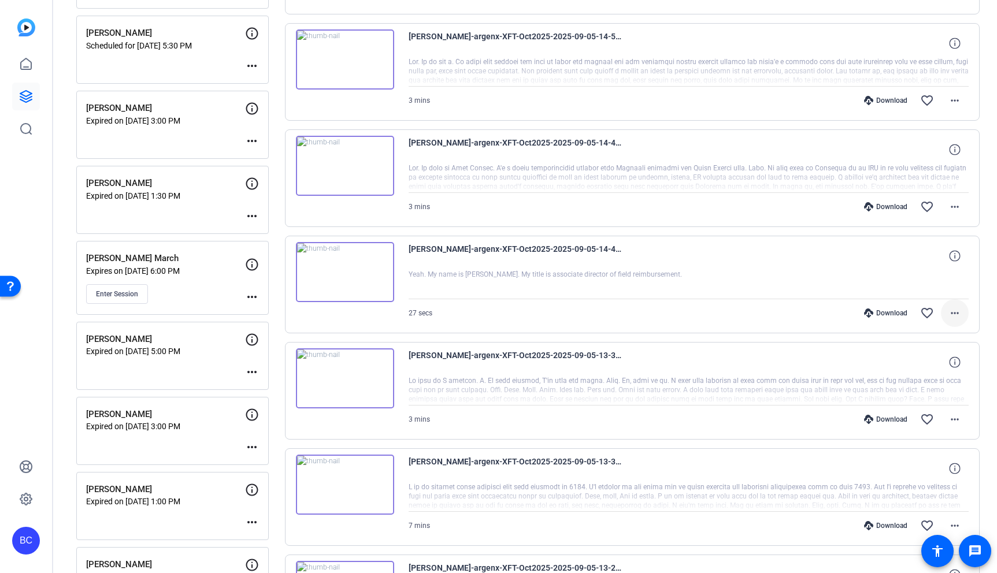
click at [957, 315] on mat-icon "more_horiz" at bounding box center [955, 313] width 14 height 14
click at [934, 336] on span "Download Original" at bounding box center [924, 338] width 69 height 14
click at [931, 314] on mat-icon "favorite_border" at bounding box center [927, 313] width 14 height 14
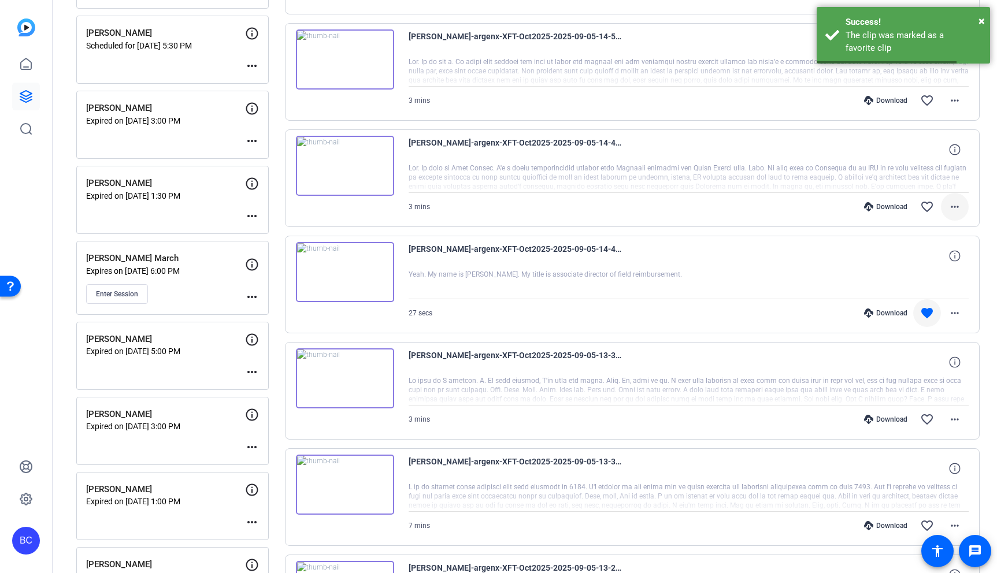
click at [955, 207] on mat-icon "more_horiz" at bounding box center [955, 207] width 14 height 14
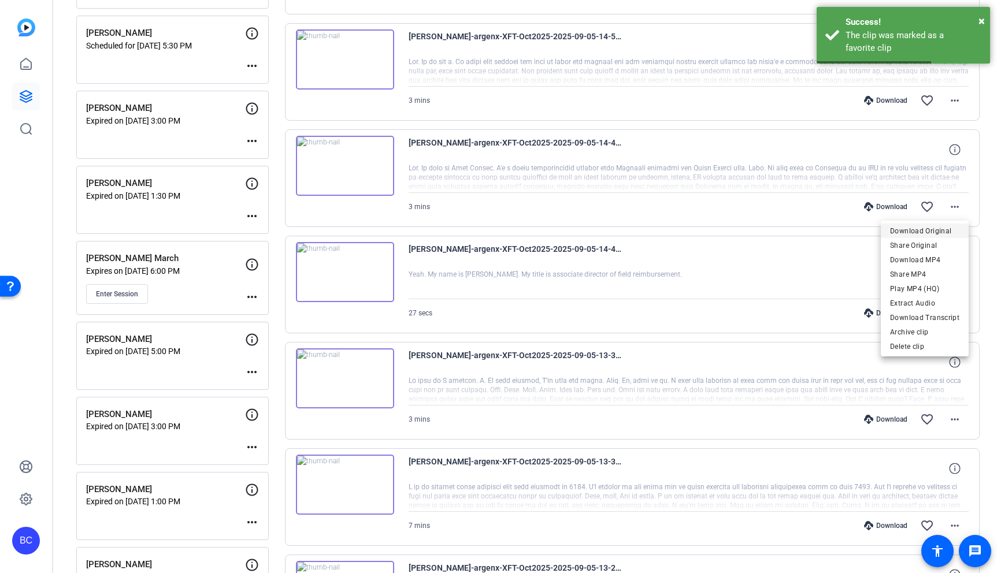
click at [932, 229] on span "Download Original" at bounding box center [924, 231] width 69 height 14
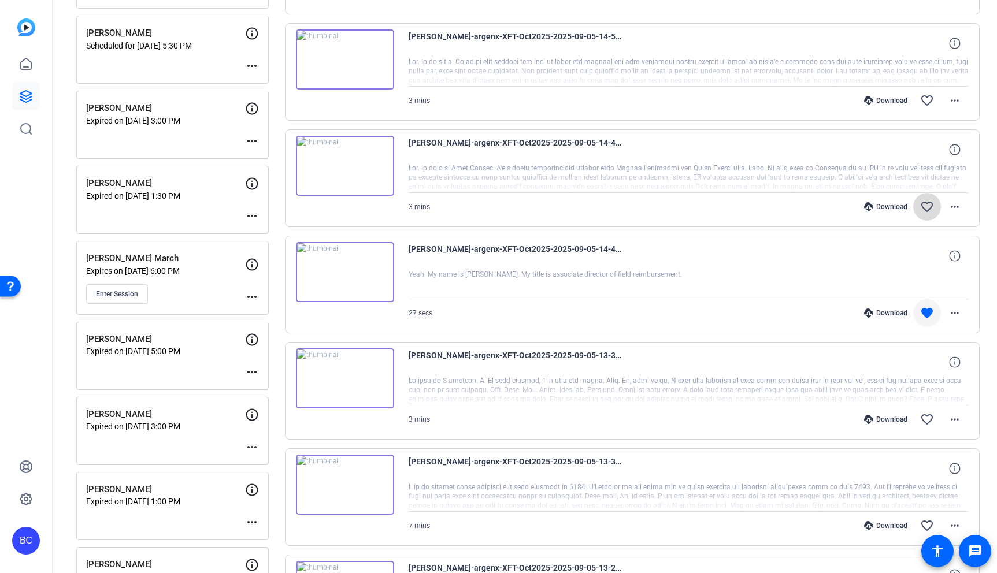
click at [928, 204] on mat-icon "favorite_border" at bounding box center [927, 207] width 14 height 14
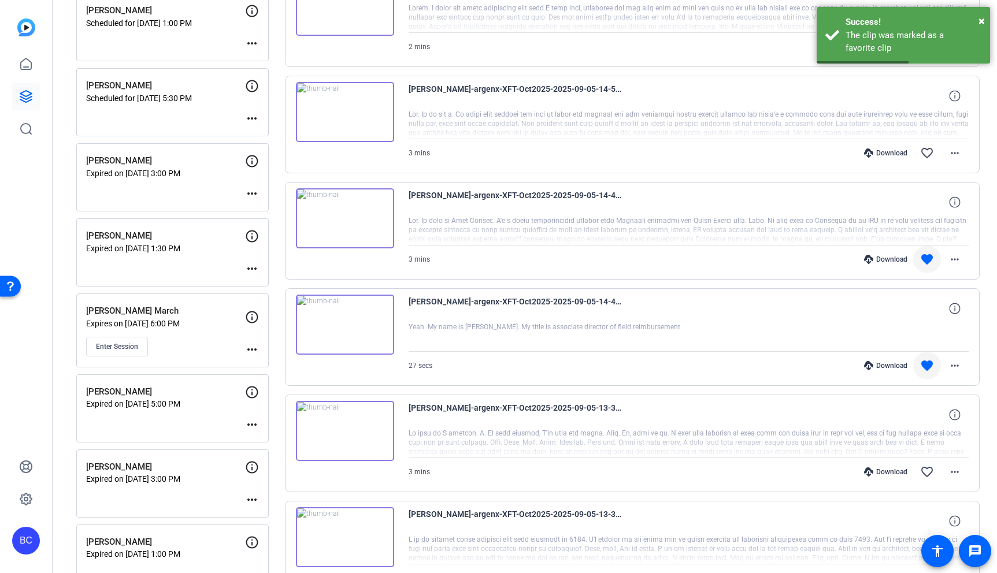
scroll to position [1246, 0]
click at [956, 154] on mat-icon "more_horiz" at bounding box center [955, 153] width 14 height 14
click at [930, 179] on span "Download Original" at bounding box center [924, 177] width 69 height 14
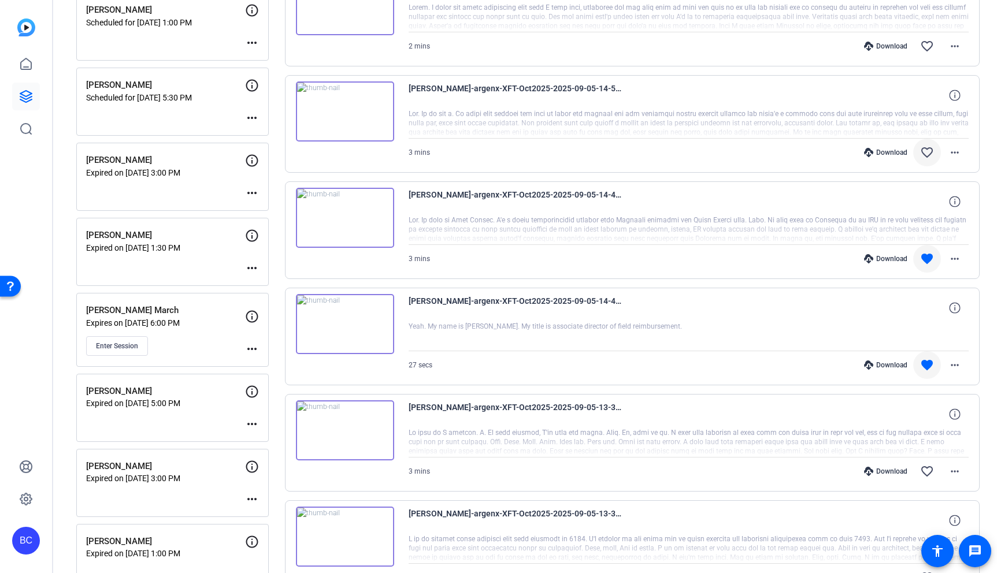
click at [926, 155] on mat-icon "favorite_border" at bounding box center [927, 153] width 14 height 14
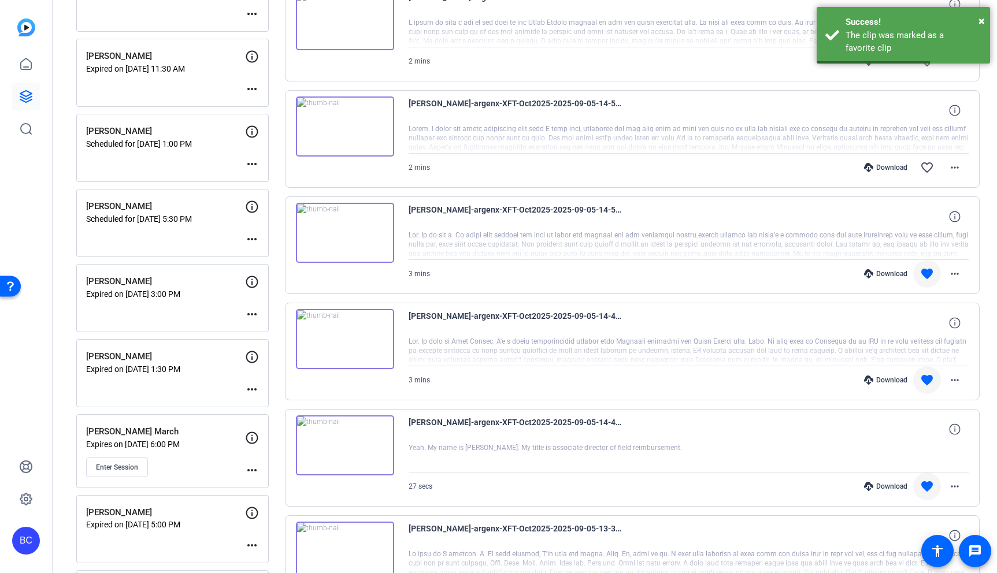
scroll to position [1139, 0]
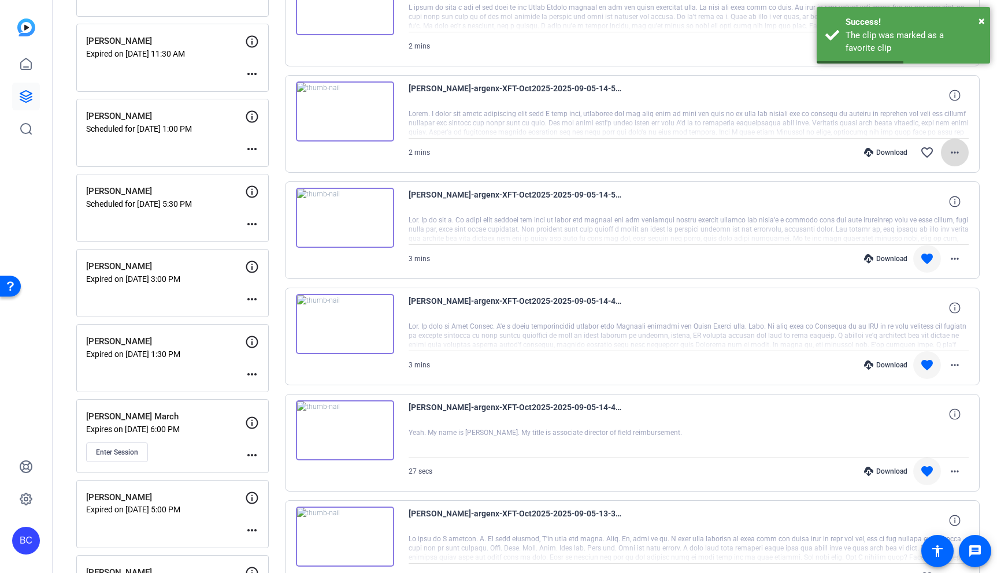
click at [956, 151] on mat-icon "more_horiz" at bounding box center [955, 153] width 14 height 14
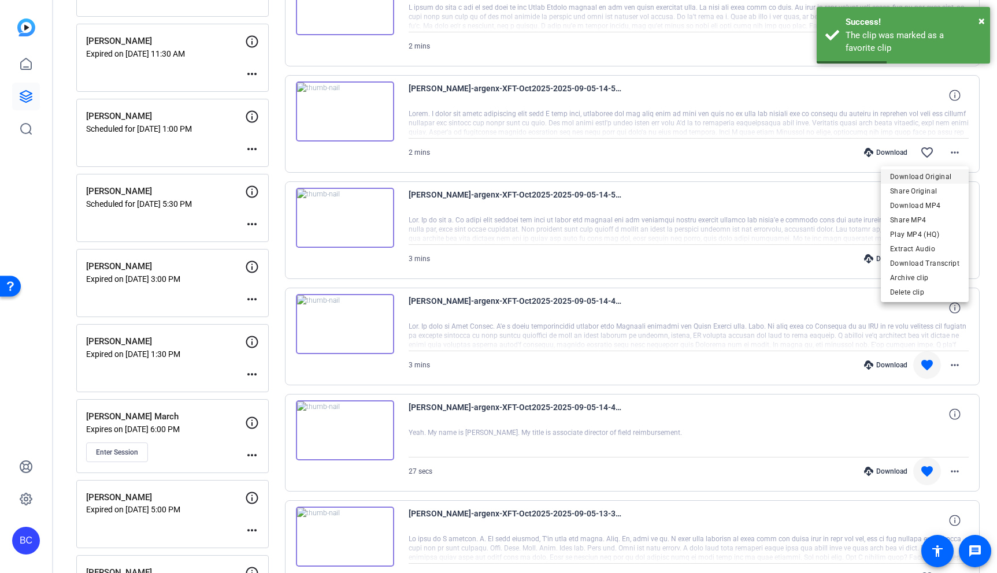
click at [939, 173] on span "Download Original" at bounding box center [924, 177] width 69 height 14
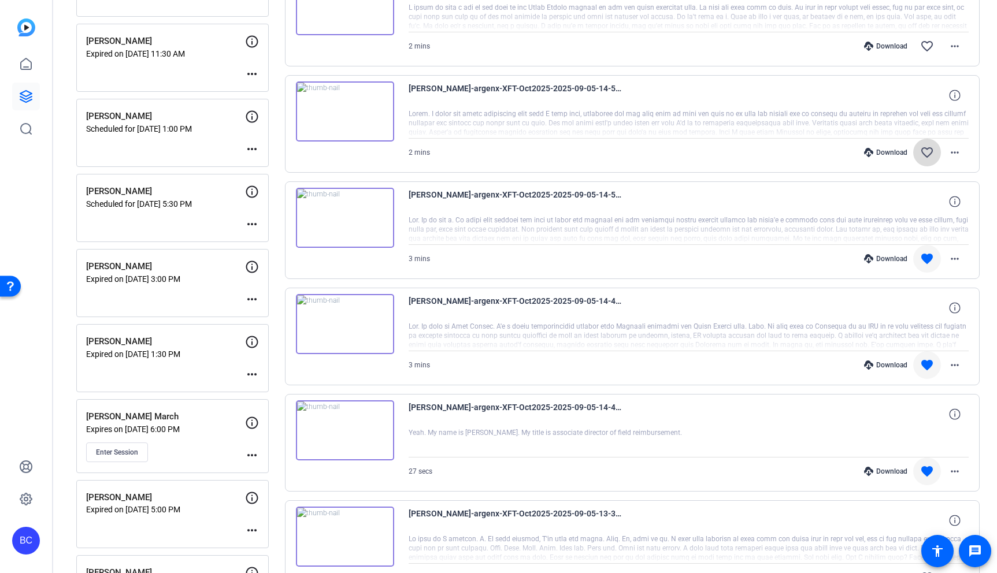
click at [927, 150] on mat-icon "favorite_border" at bounding box center [927, 153] width 14 height 14
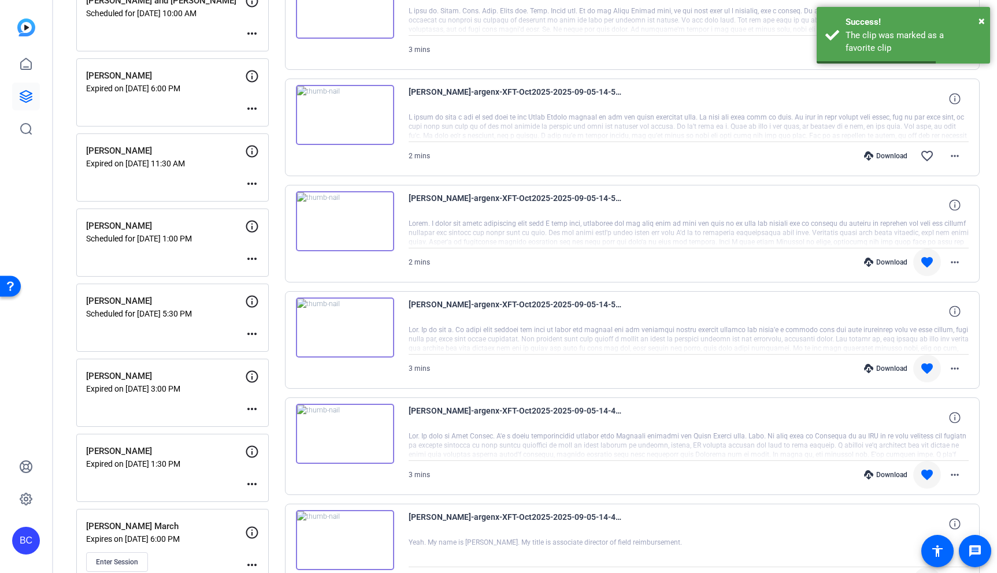
scroll to position [1029, 0]
click at [959, 158] on mat-icon "more_horiz" at bounding box center [955, 157] width 14 height 14
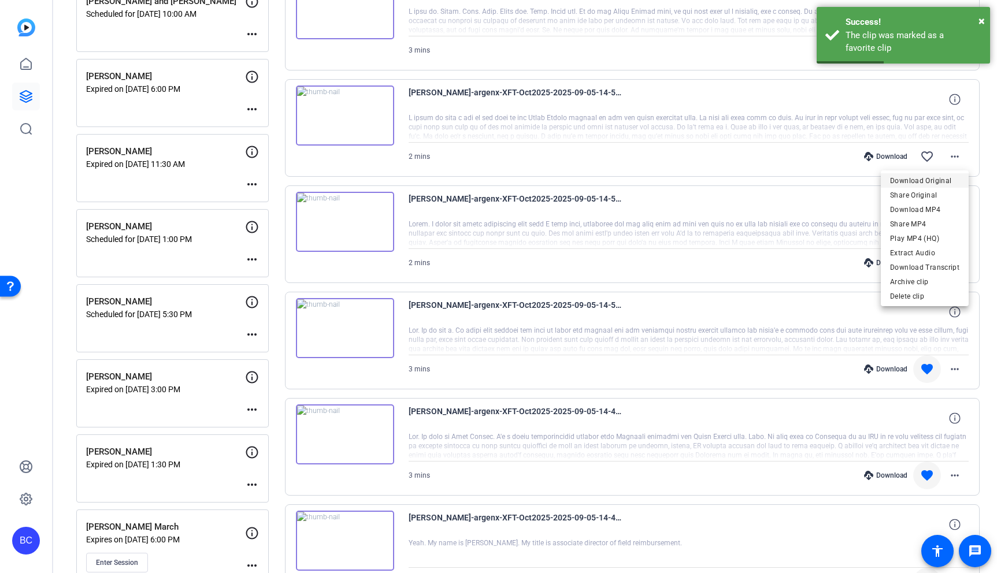
click at [939, 180] on span "Download Original" at bounding box center [924, 181] width 69 height 14
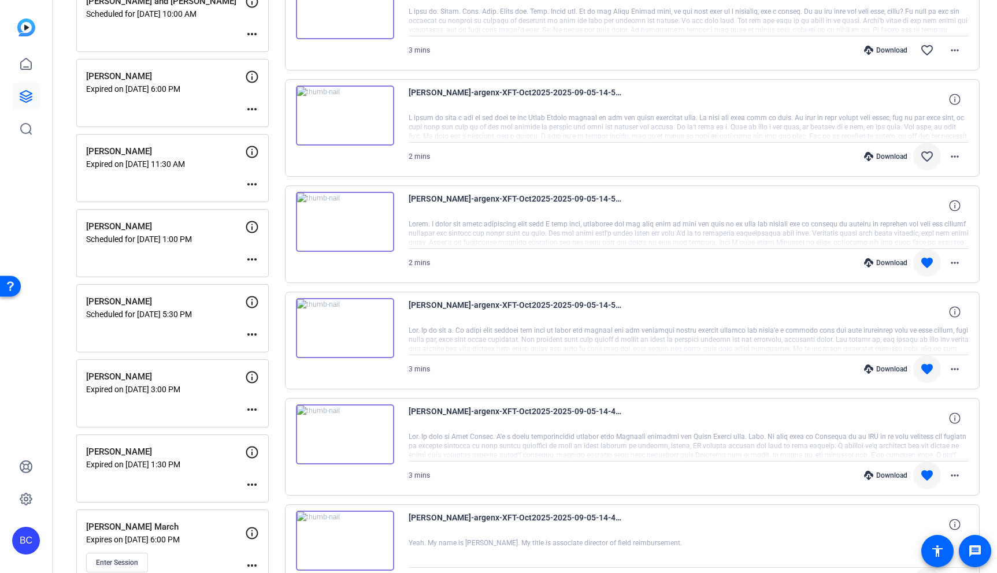
click at [929, 156] on mat-icon "favorite_border" at bounding box center [927, 157] width 14 height 14
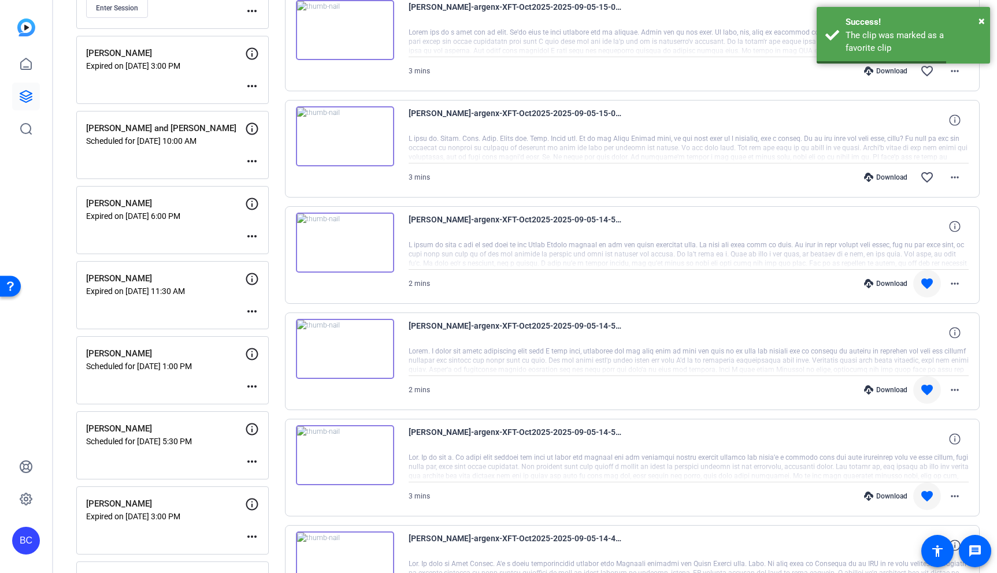
scroll to position [900, 0]
click at [951, 174] on mat-icon "more_horiz" at bounding box center [955, 179] width 14 height 14
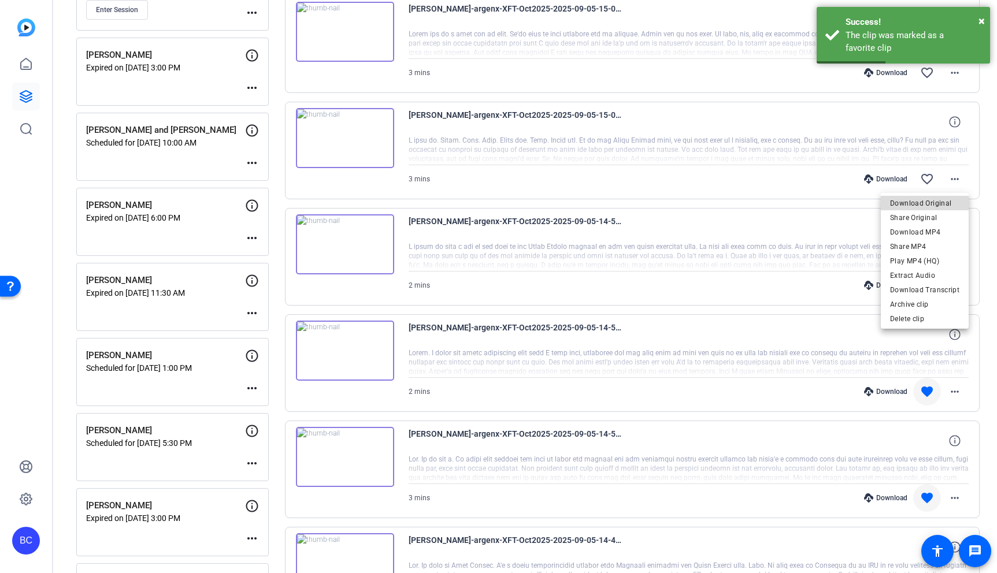
click at [942, 204] on span "Download Original" at bounding box center [924, 203] width 69 height 14
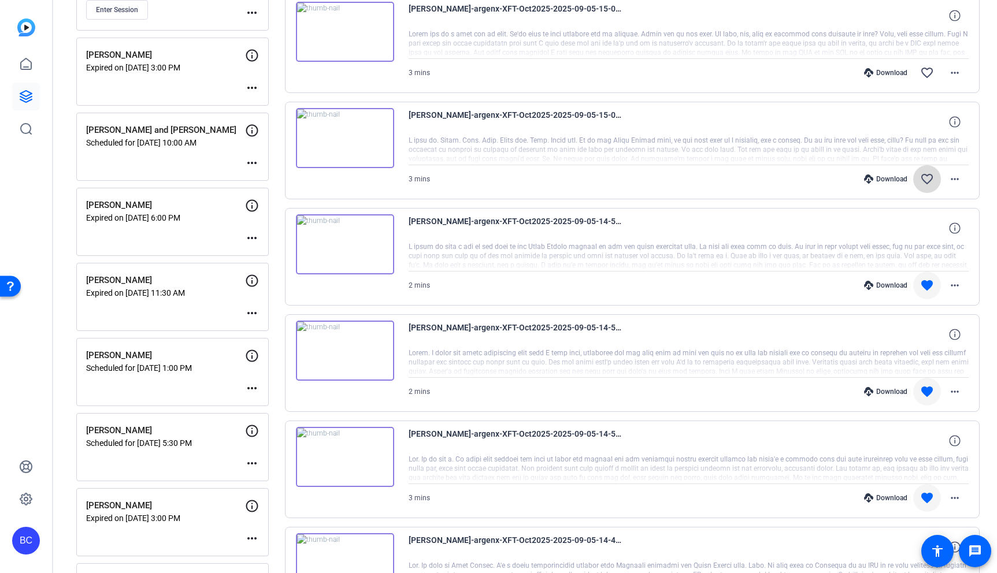
click at [925, 178] on mat-icon "favorite_border" at bounding box center [927, 179] width 14 height 14
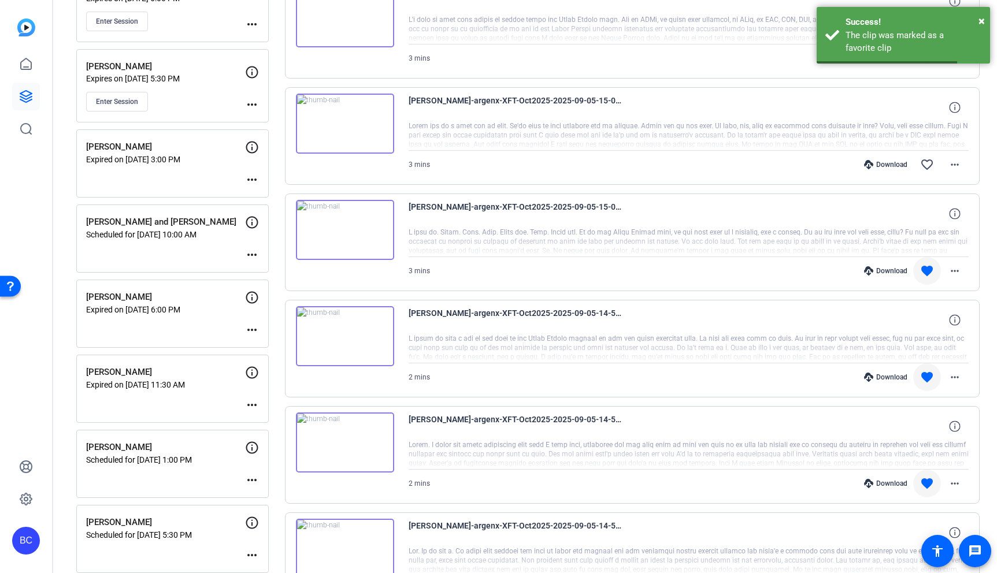
scroll to position [815, 0]
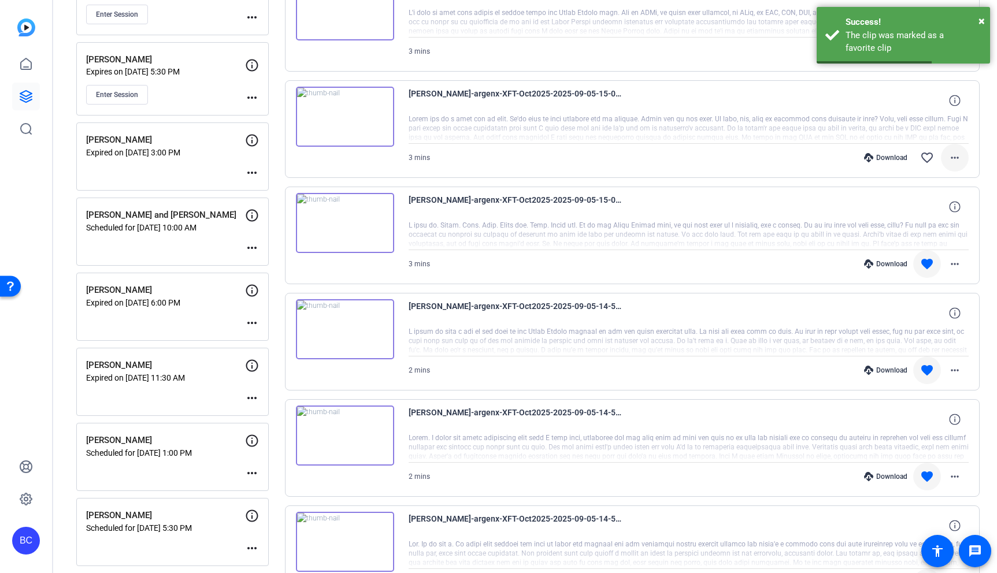
click at [956, 160] on mat-icon "more_horiz" at bounding box center [955, 158] width 14 height 14
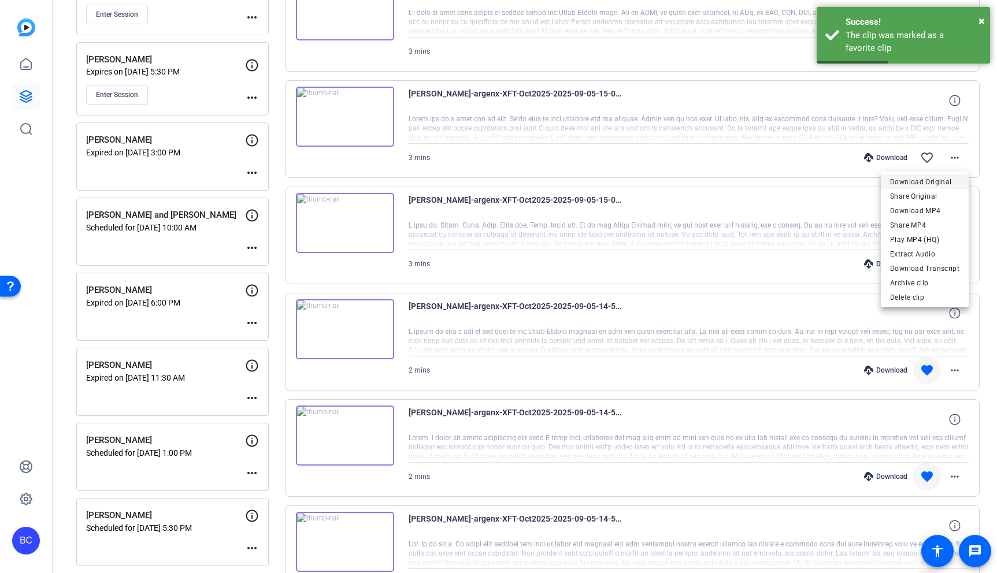
click at [935, 185] on span "Download Original" at bounding box center [924, 182] width 69 height 14
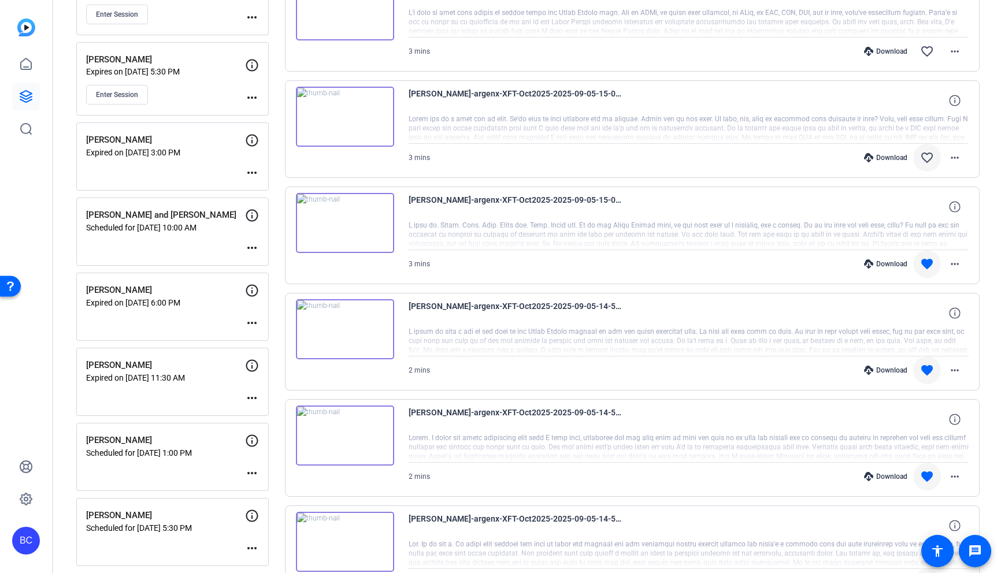
click at [926, 155] on mat-icon "favorite_border" at bounding box center [927, 158] width 14 height 14
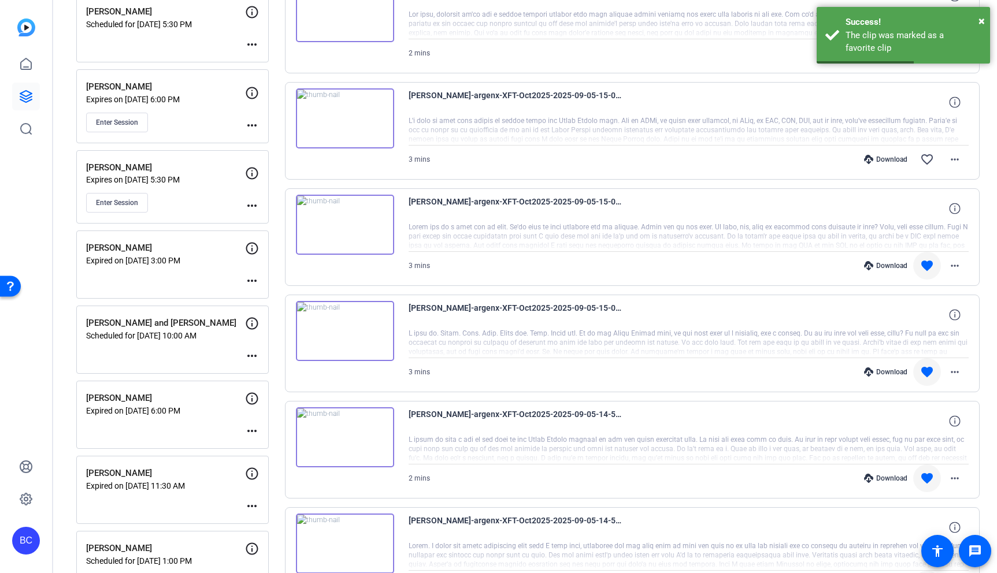
scroll to position [706, 0]
click at [960, 158] on mat-icon "more_horiz" at bounding box center [955, 161] width 14 height 14
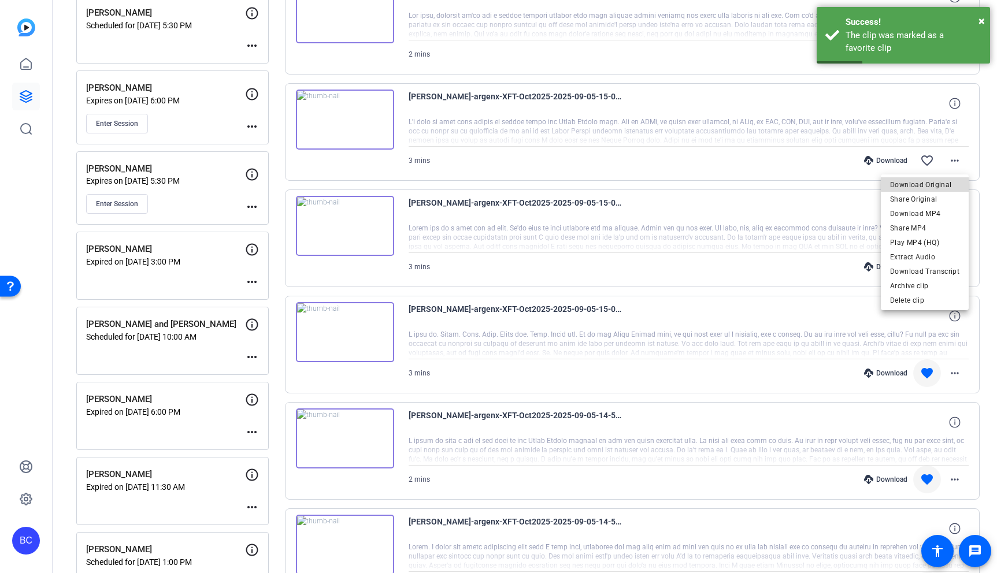
click at [945, 183] on span "Download Original" at bounding box center [924, 185] width 69 height 14
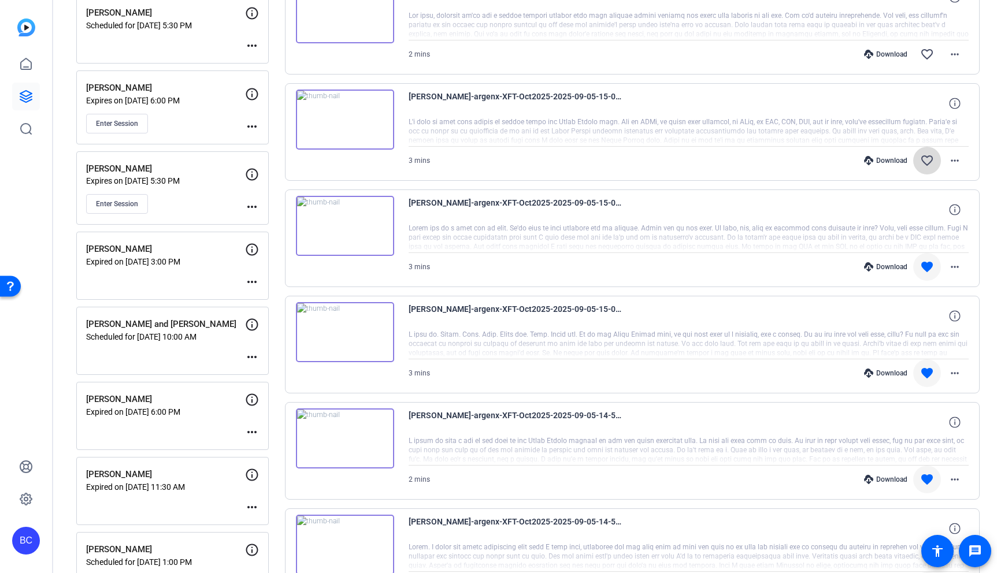
click at [927, 157] on mat-icon "favorite_border" at bounding box center [927, 161] width 14 height 14
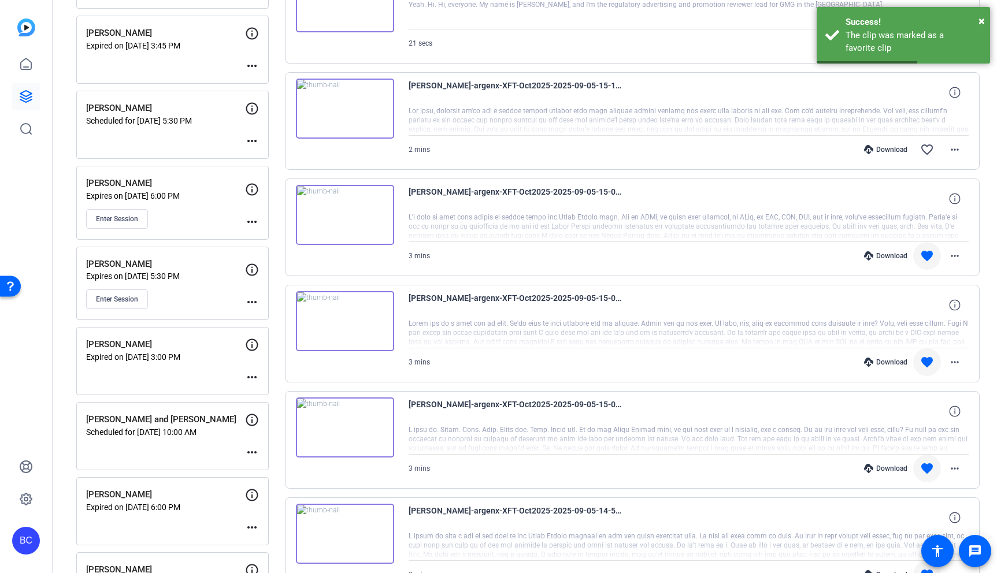
scroll to position [634, 0]
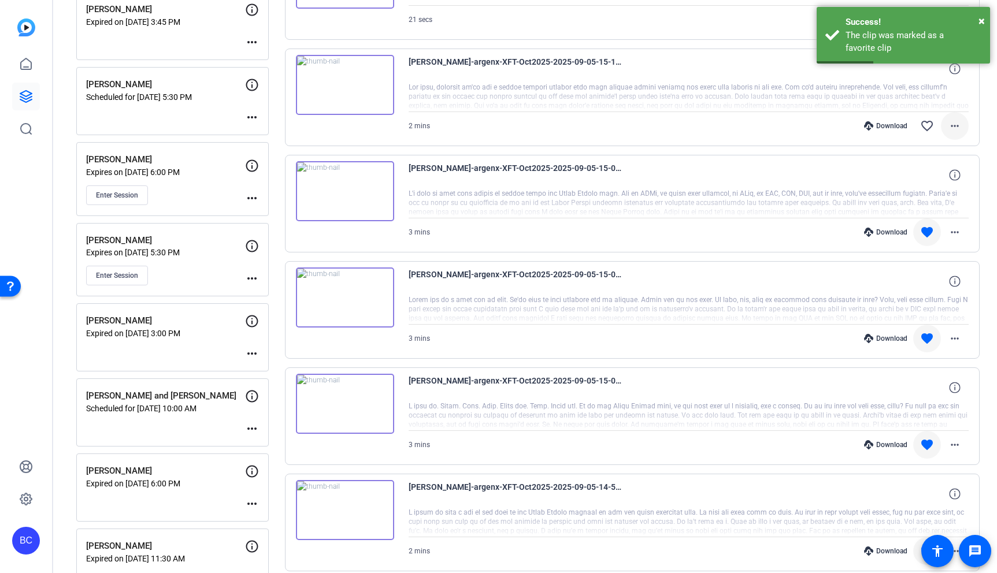
click at [956, 128] on mat-icon "more_horiz" at bounding box center [955, 126] width 14 height 14
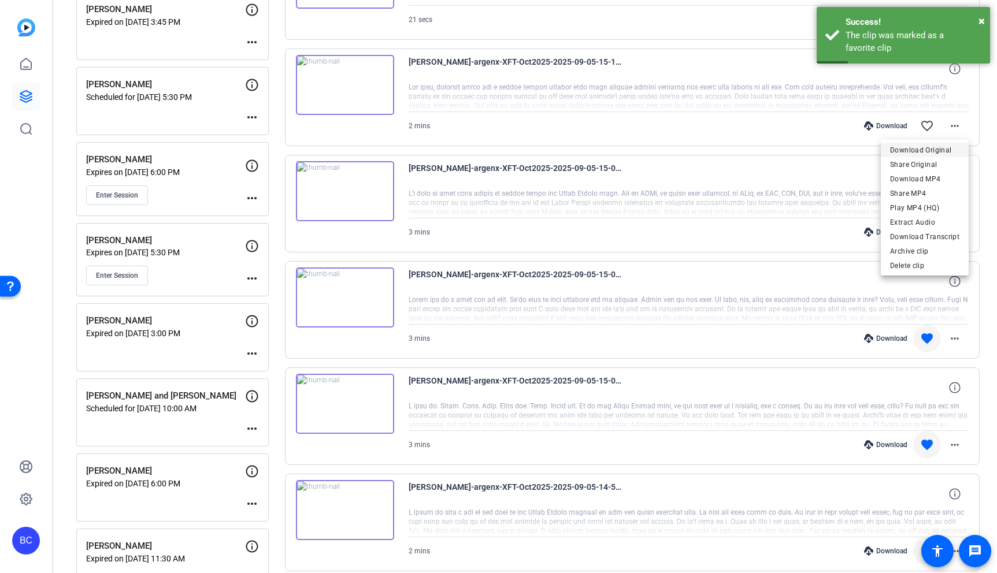
click at [927, 153] on span "Download Original" at bounding box center [924, 150] width 69 height 14
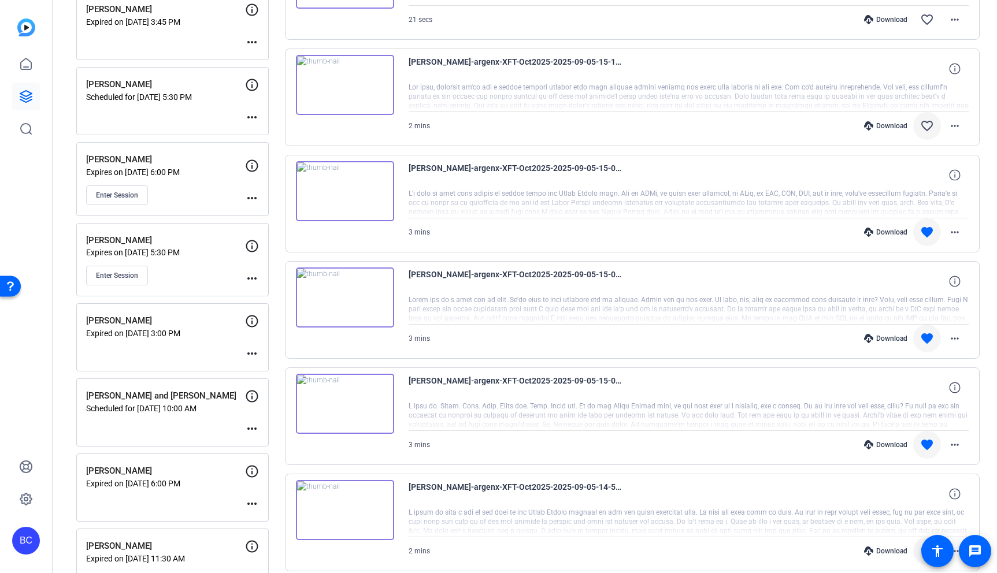
click at [927, 121] on mat-icon "favorite_border" at bounding box center [927, 126] width 14 height 14
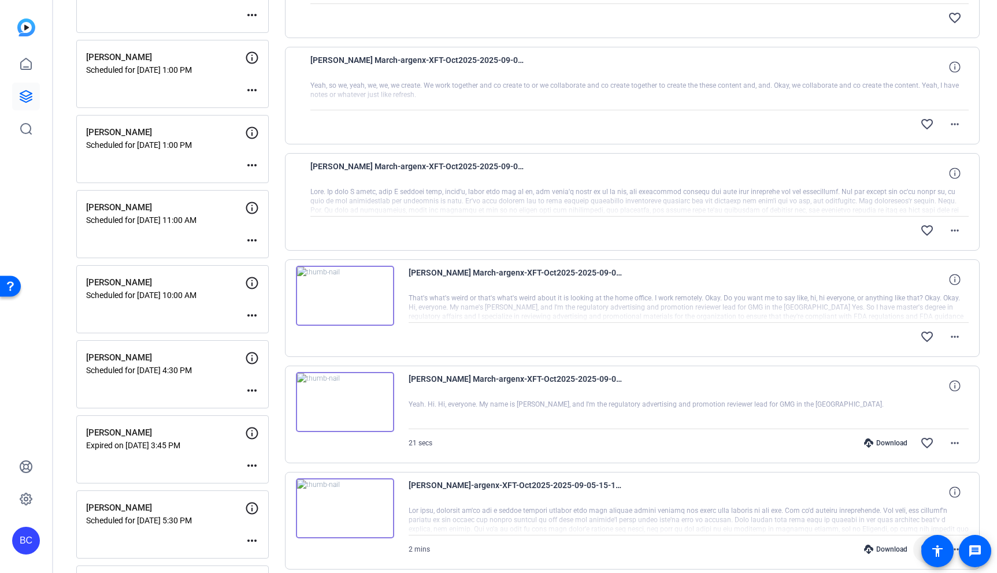
scroll to position [207, 0]
